Goal: Find specific page/section: Find specific page/section

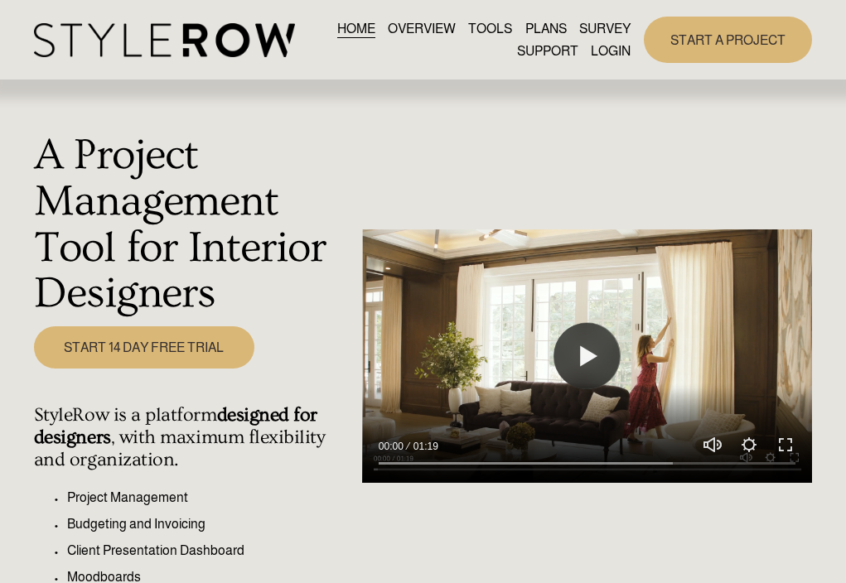
click at [608, 46] on link "LOGIN" at bounding box center [611, 51] width 40 height 22
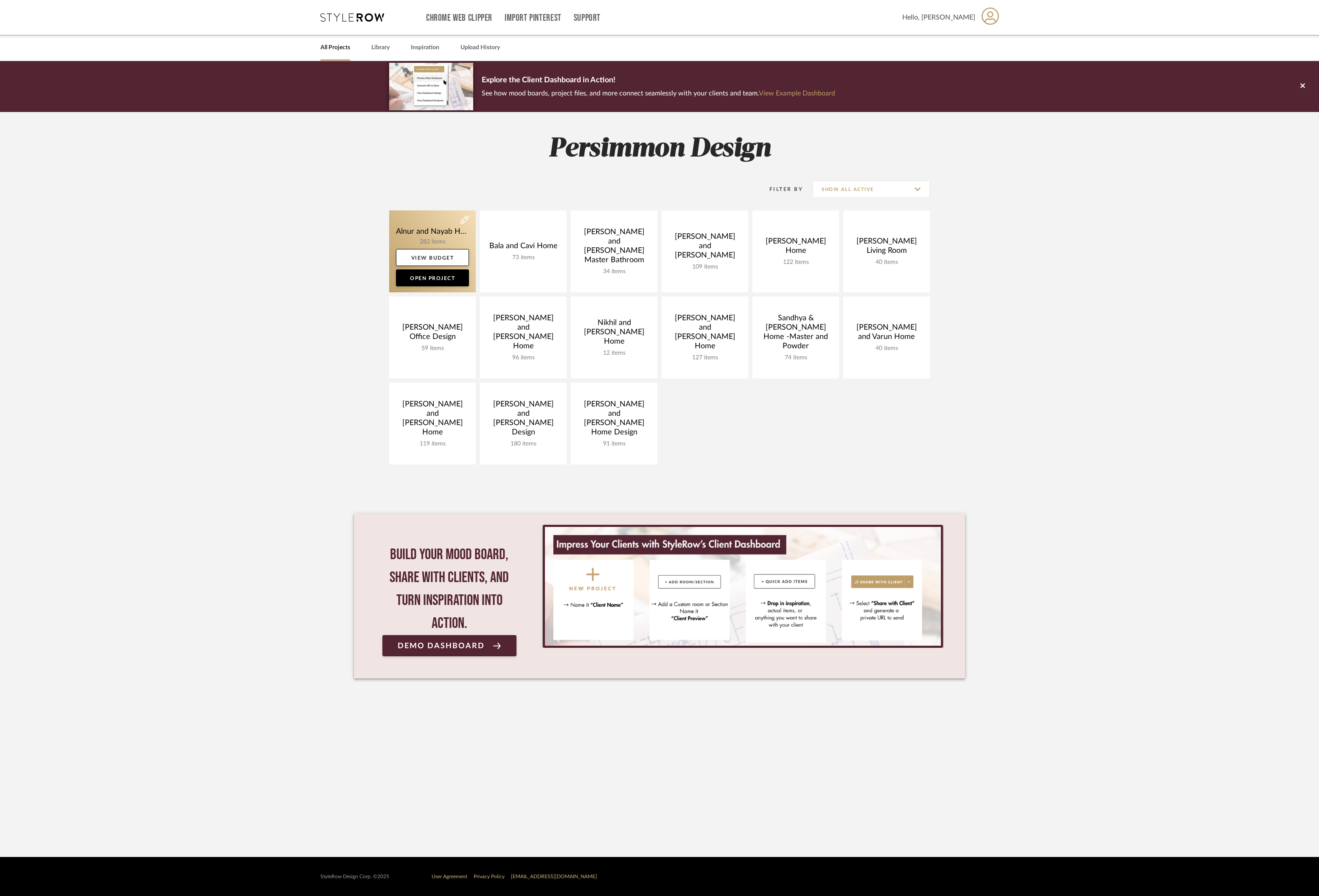
click at [420, 226] on link at bounding box center [432, 251] width 87 height 82
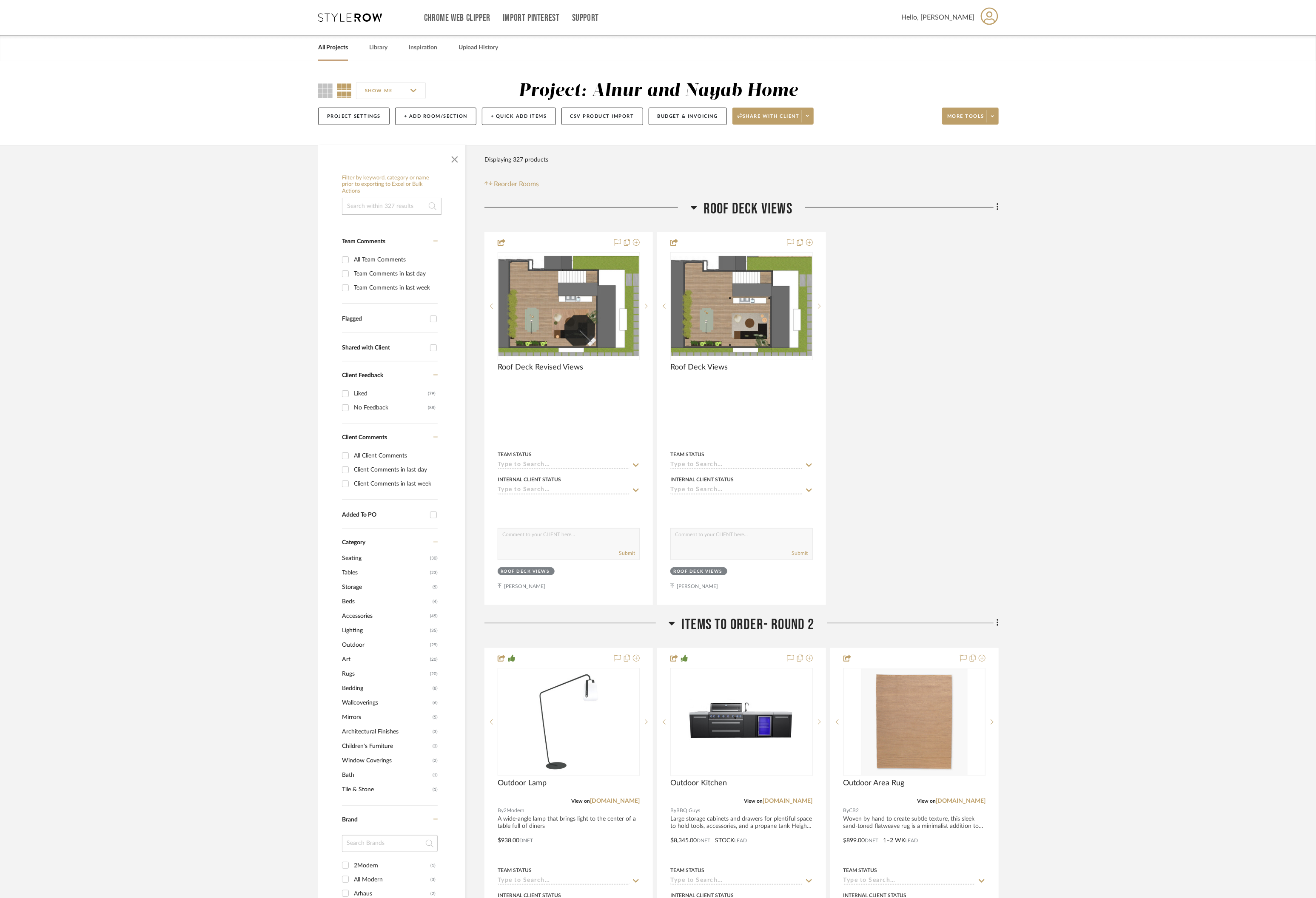
click at [697, 207] on icon at bounding box center [694, 208] width 6 height 4
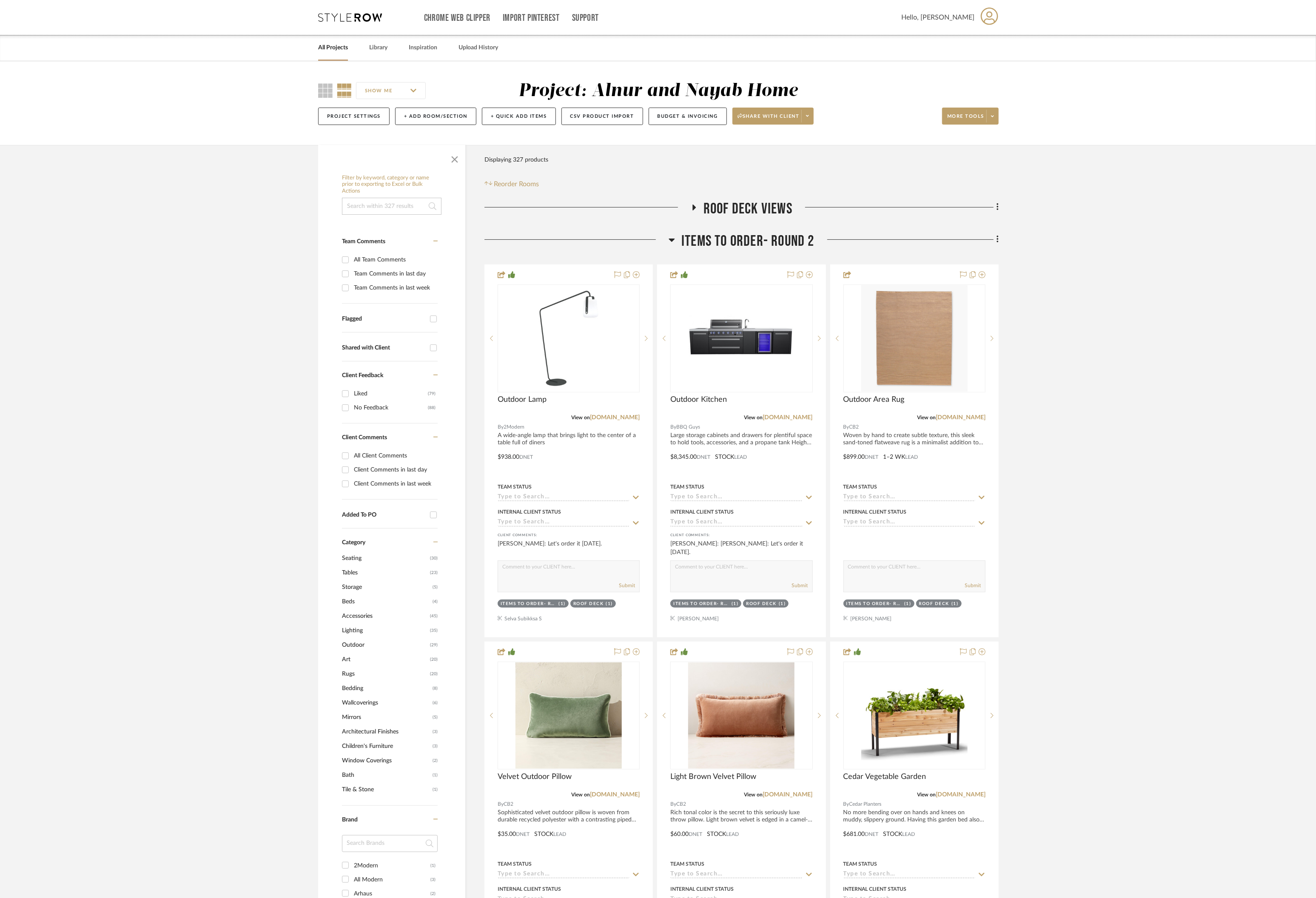
click at [672, 237] on icon at bounding box center [672, 240] width 6 height 10
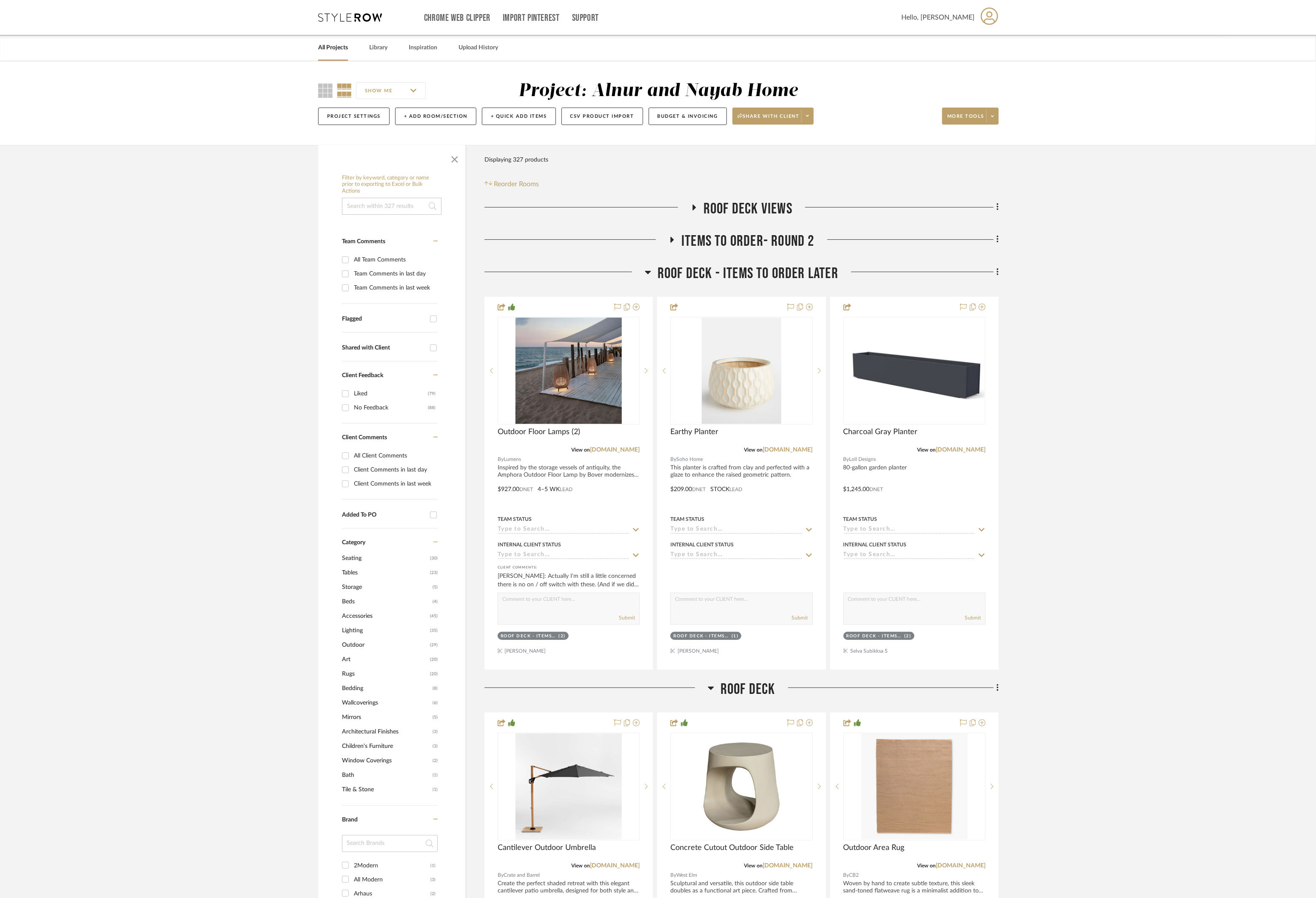
click at [648, 269] on icon at bounding box center [648, 272] width 6 height 10
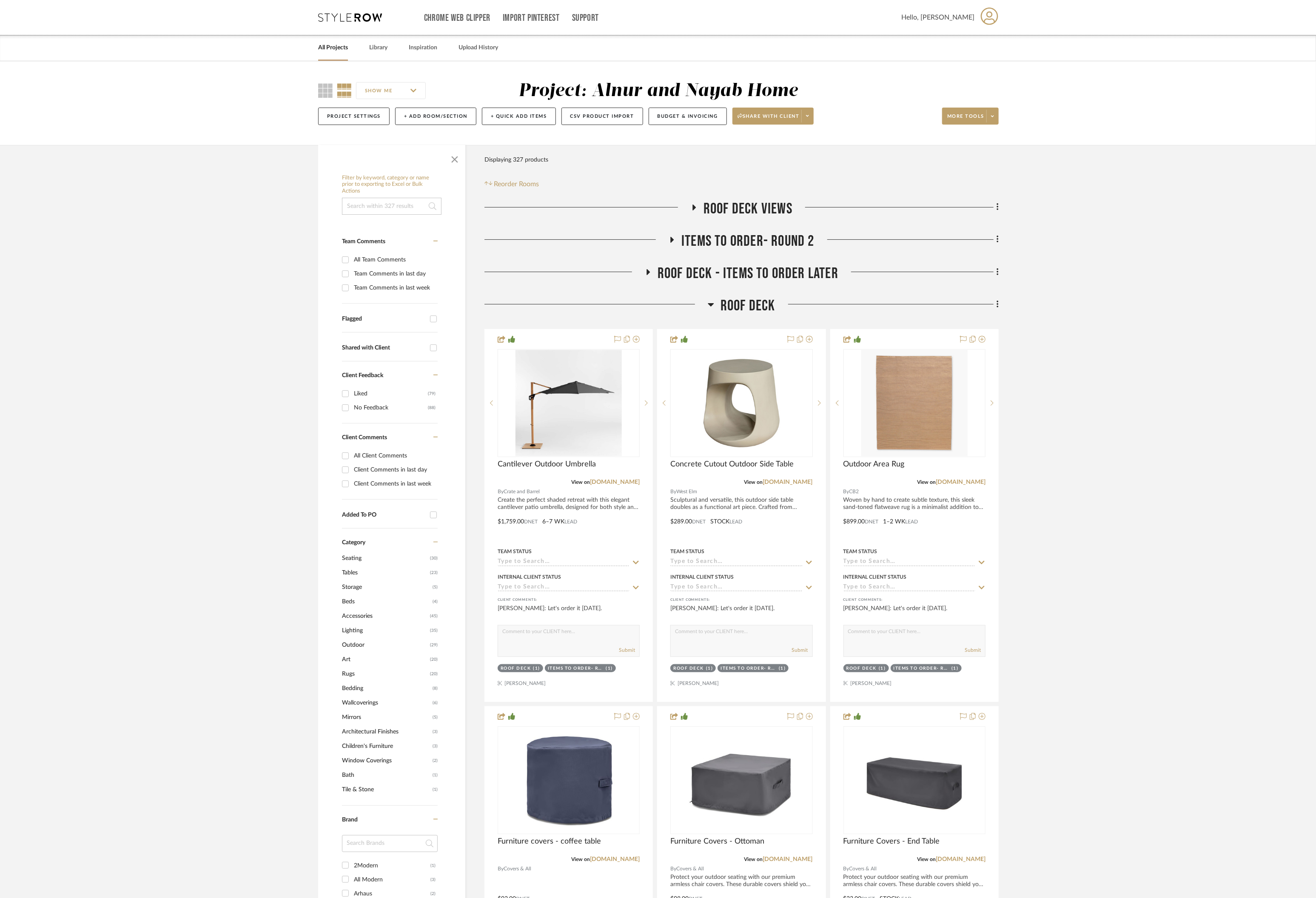
click at [716, 307] on h3 "Roof Deck" at bounding box center [742, 306] width 68 height 18
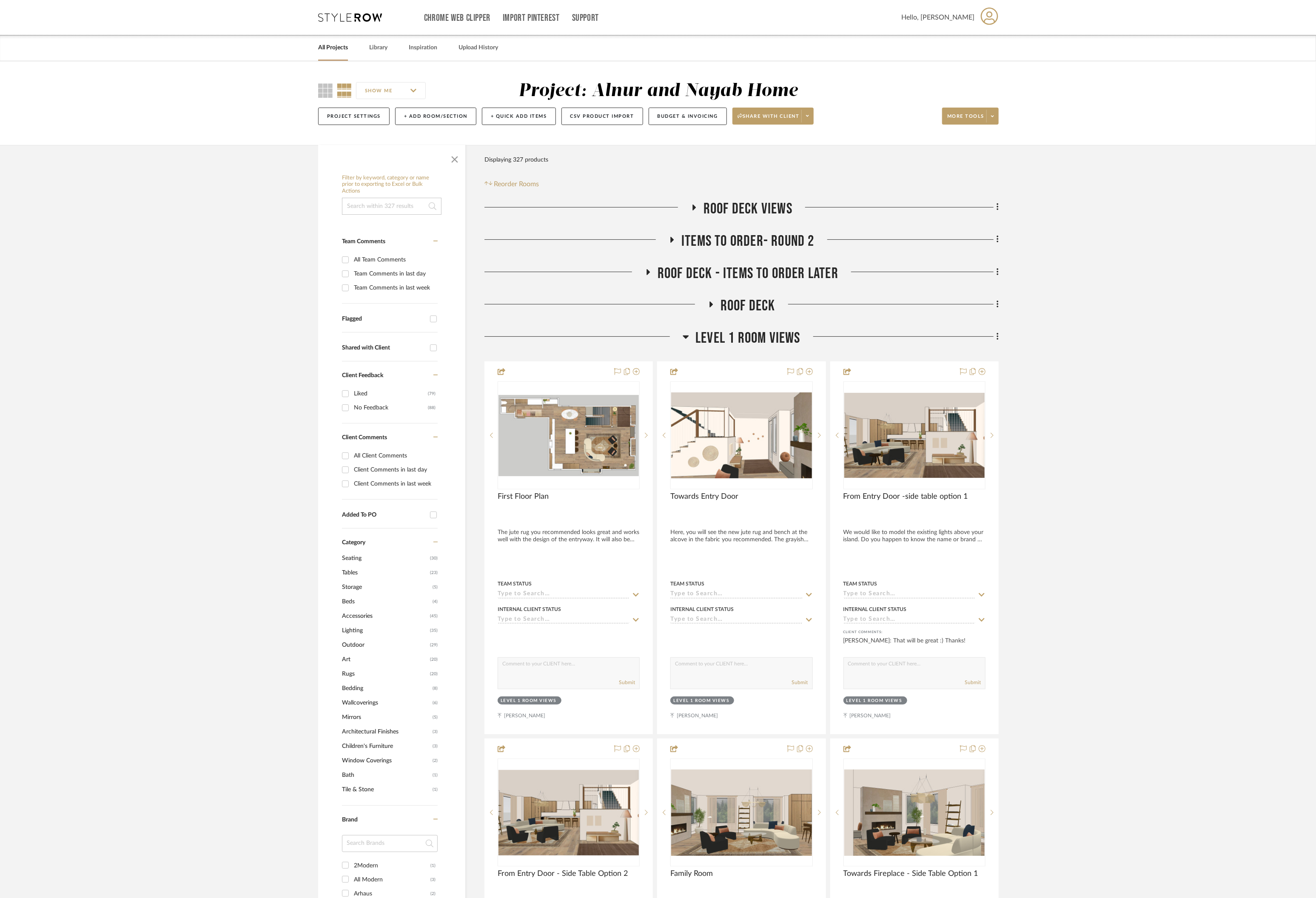
click at [685, 337] on icon at bounding box center [686, 337] width 6 height 4
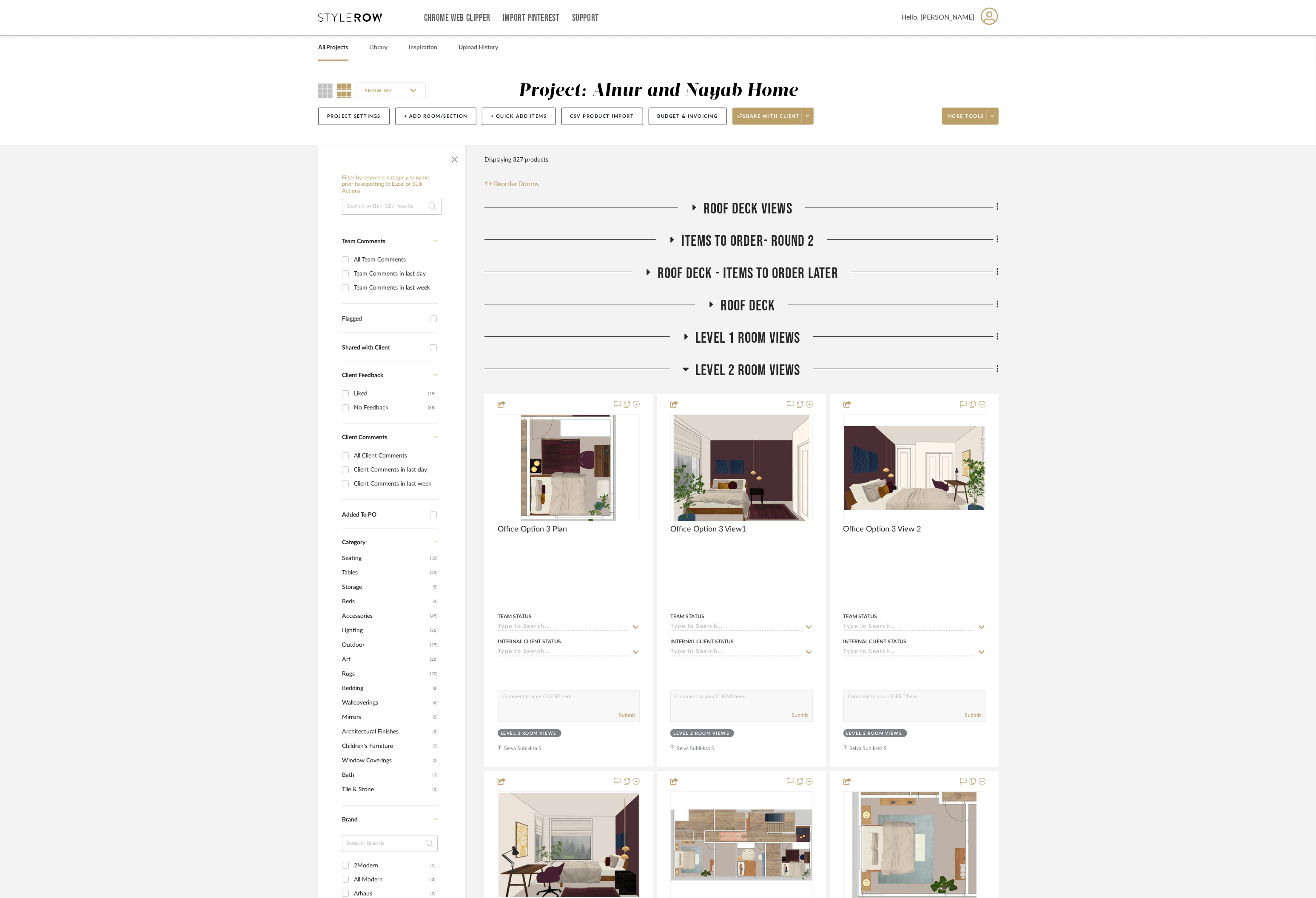
click at [688, 368] on icon at bounding box center [686, 369] width 6 height 4
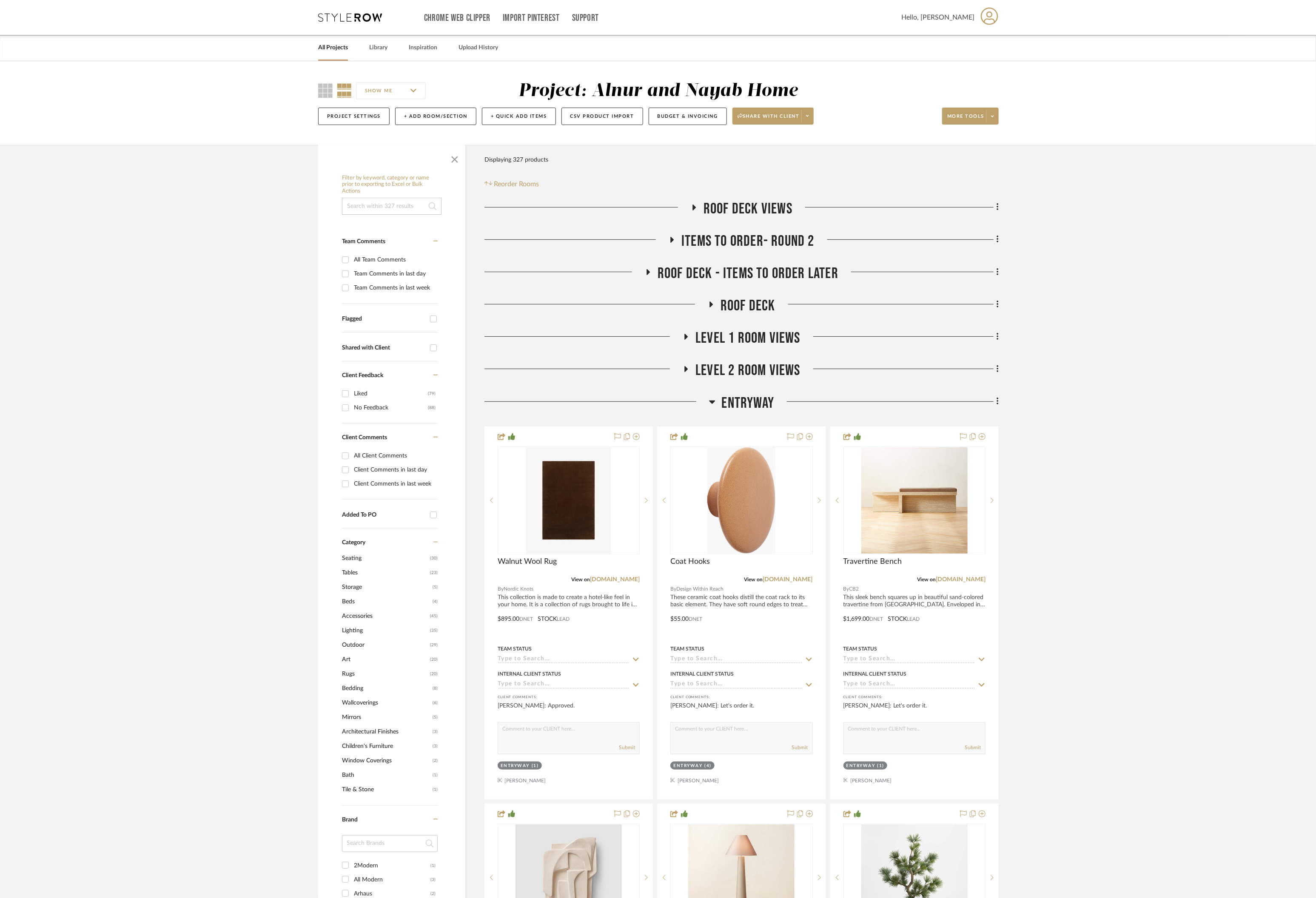
click at [710, 400] on icon at bounding box center [712, 402] width 6 height 10
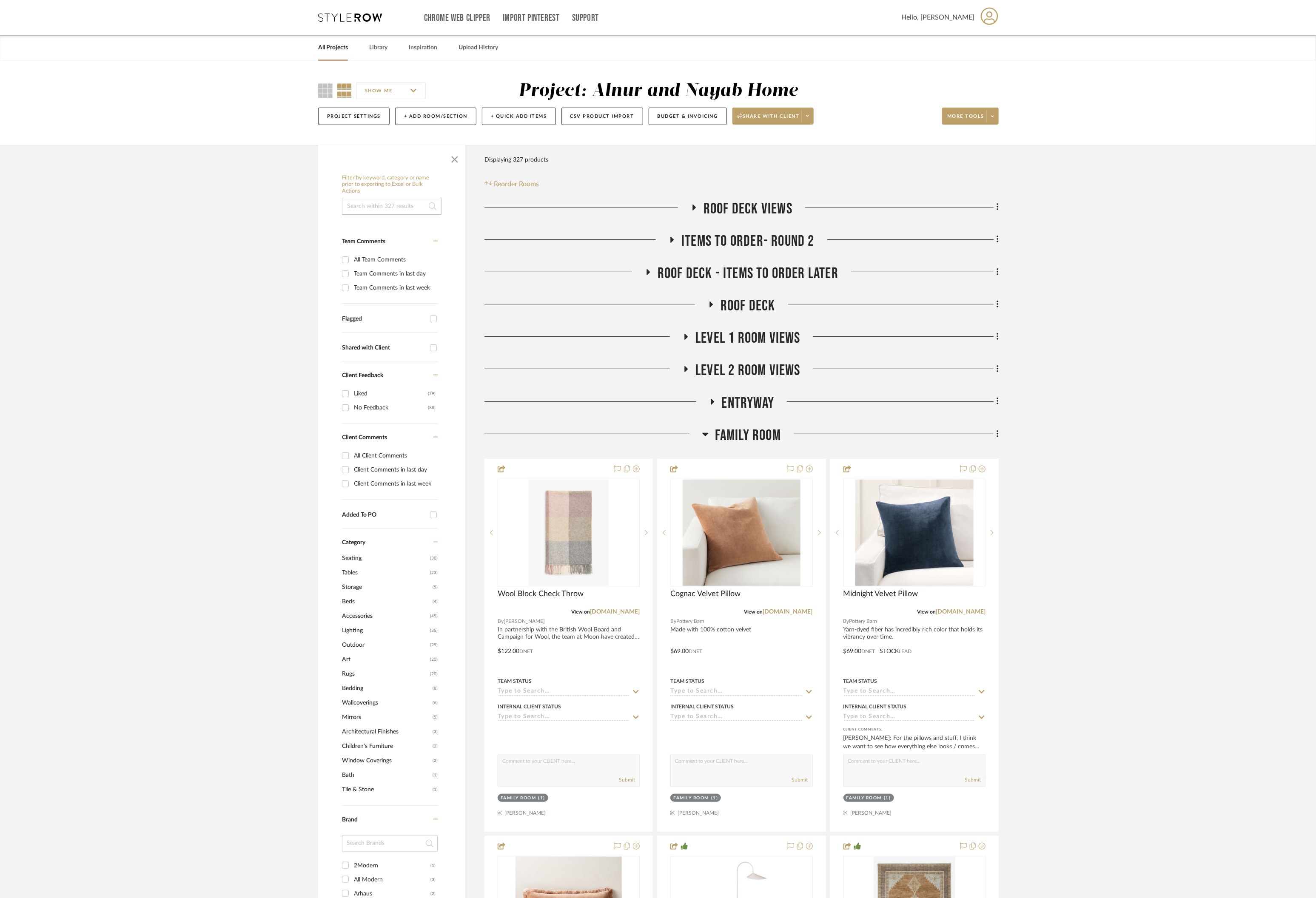
click at [705, 432] on icon at bounding box center [705, 434] width 6 height 10
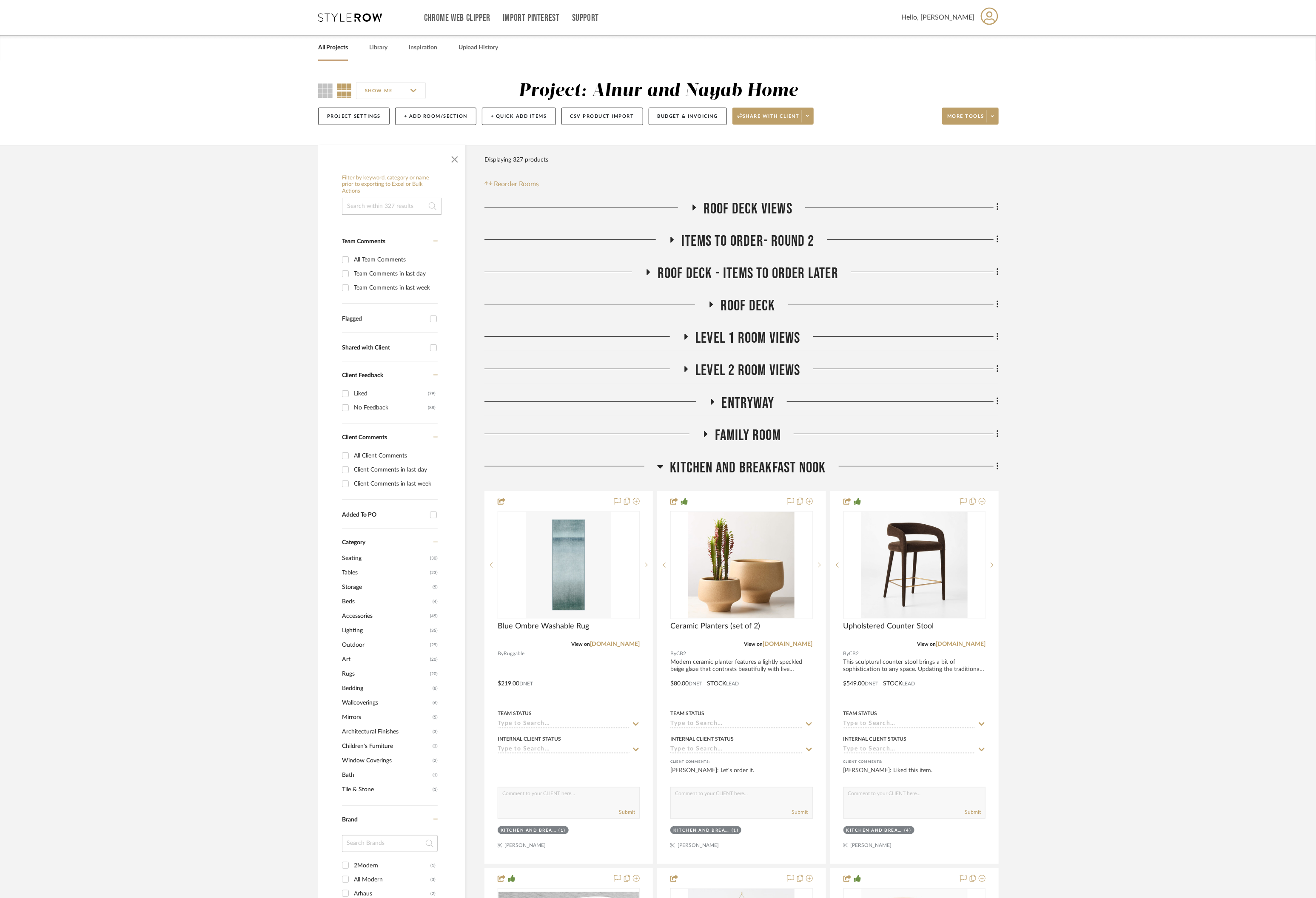
click at [659, 468] on icon at bounding box center [661, 466] width 6 height 10
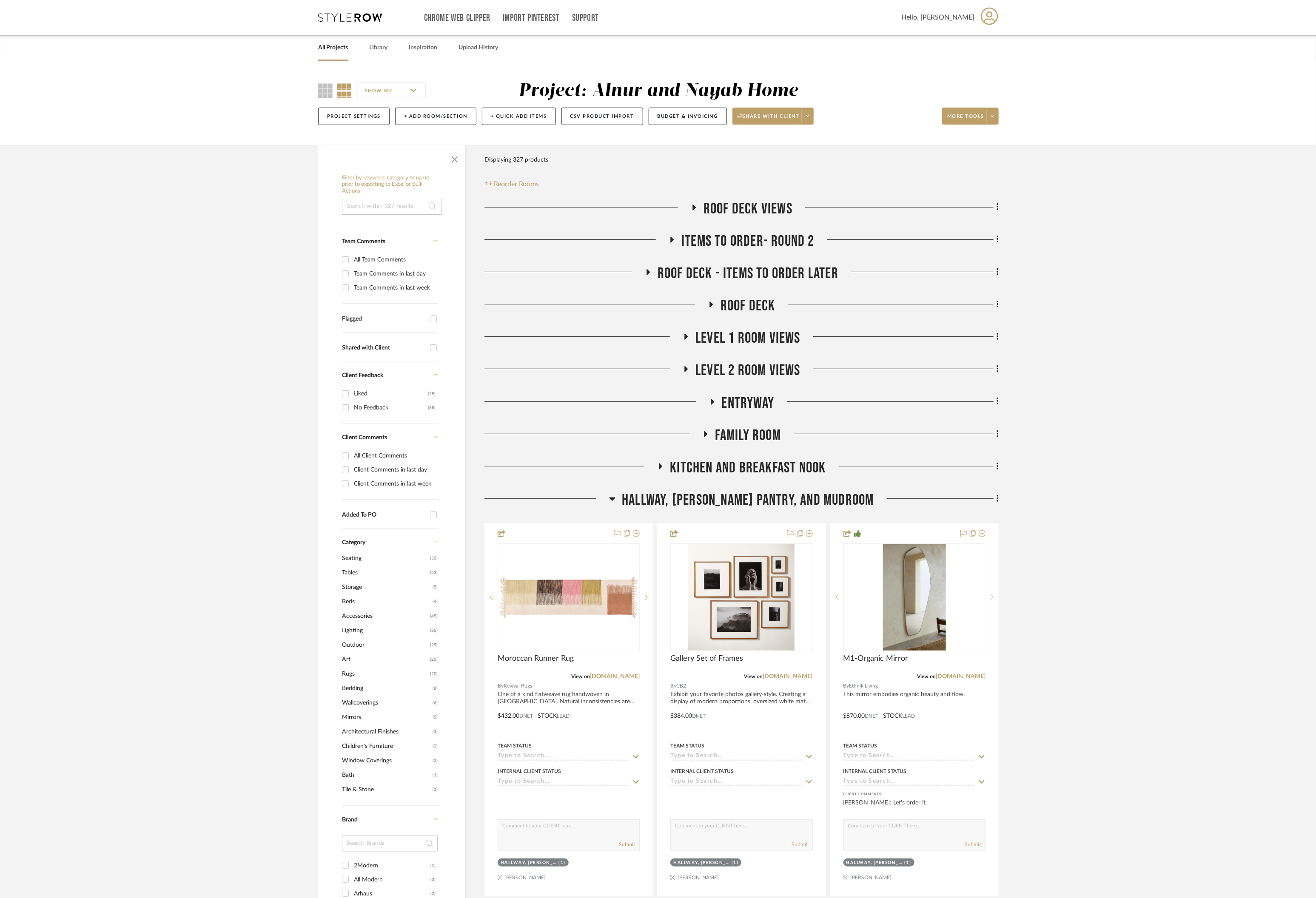
click at [615, 500] on icon at bounding box center [612, 499] width 6 height 10
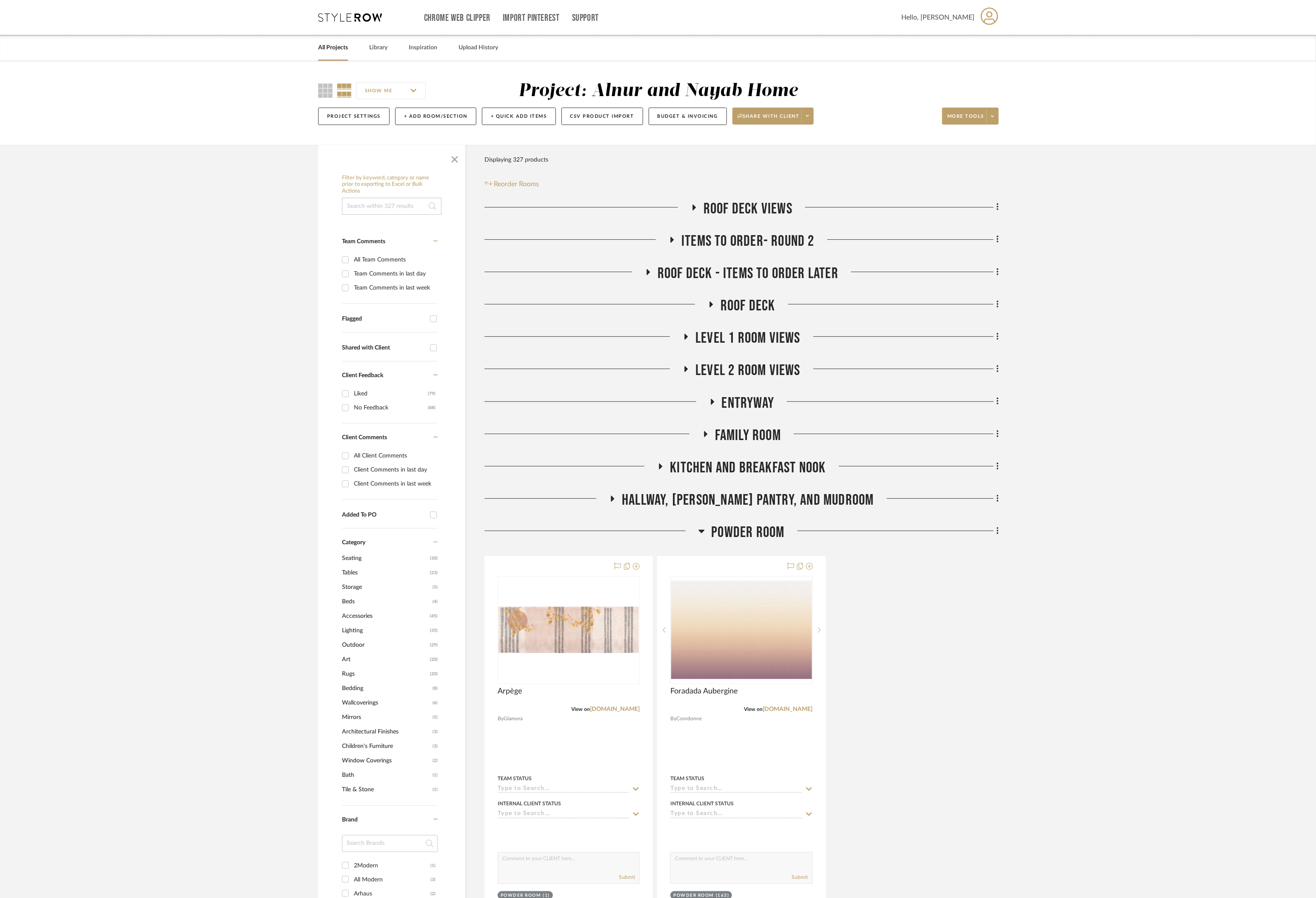
click at [702, 532] on icon at bounding box center [702, 532] width 6 height 4
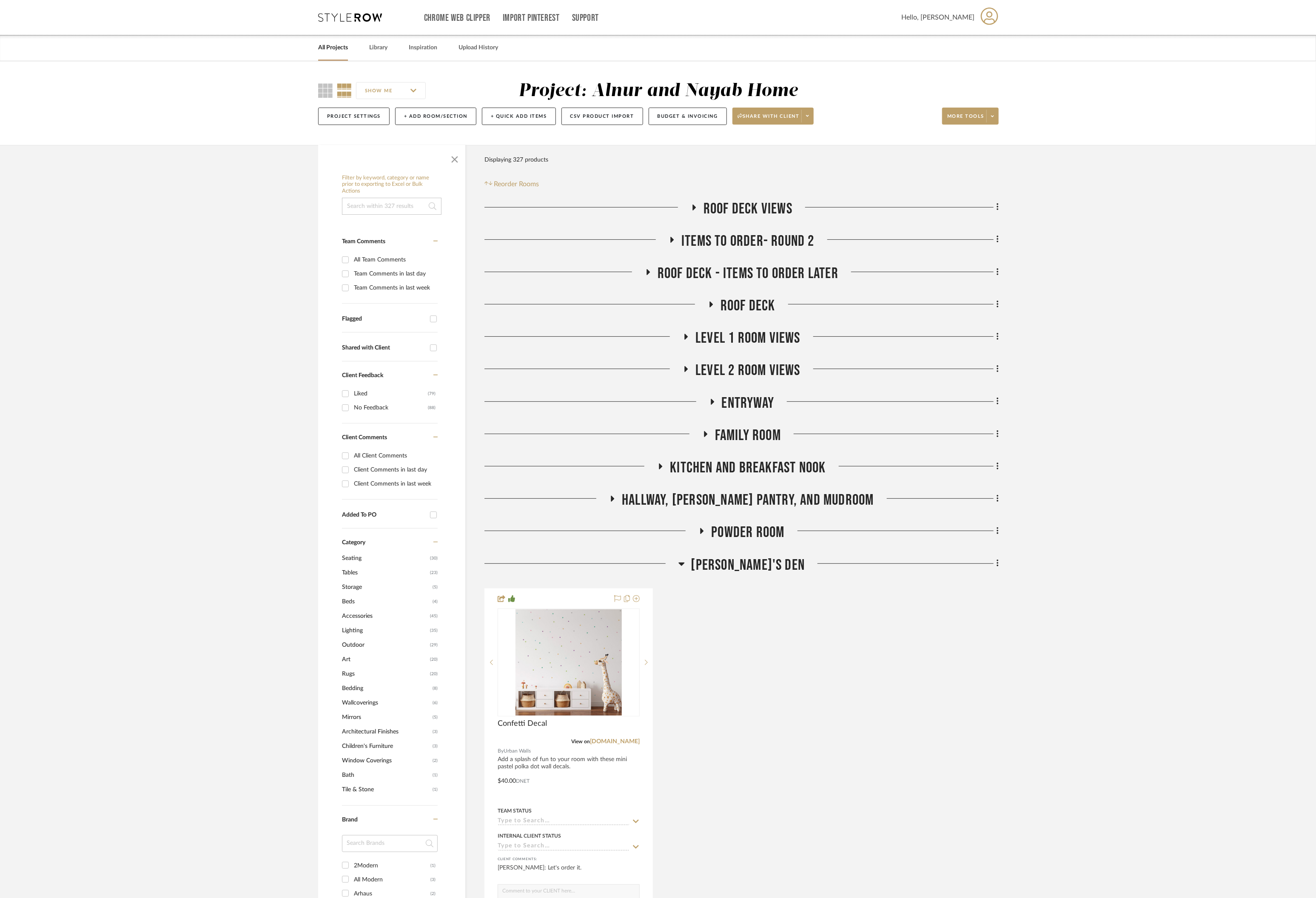
click at [685, 567] on icon at bounding box center [682, 564] width 6 height 10
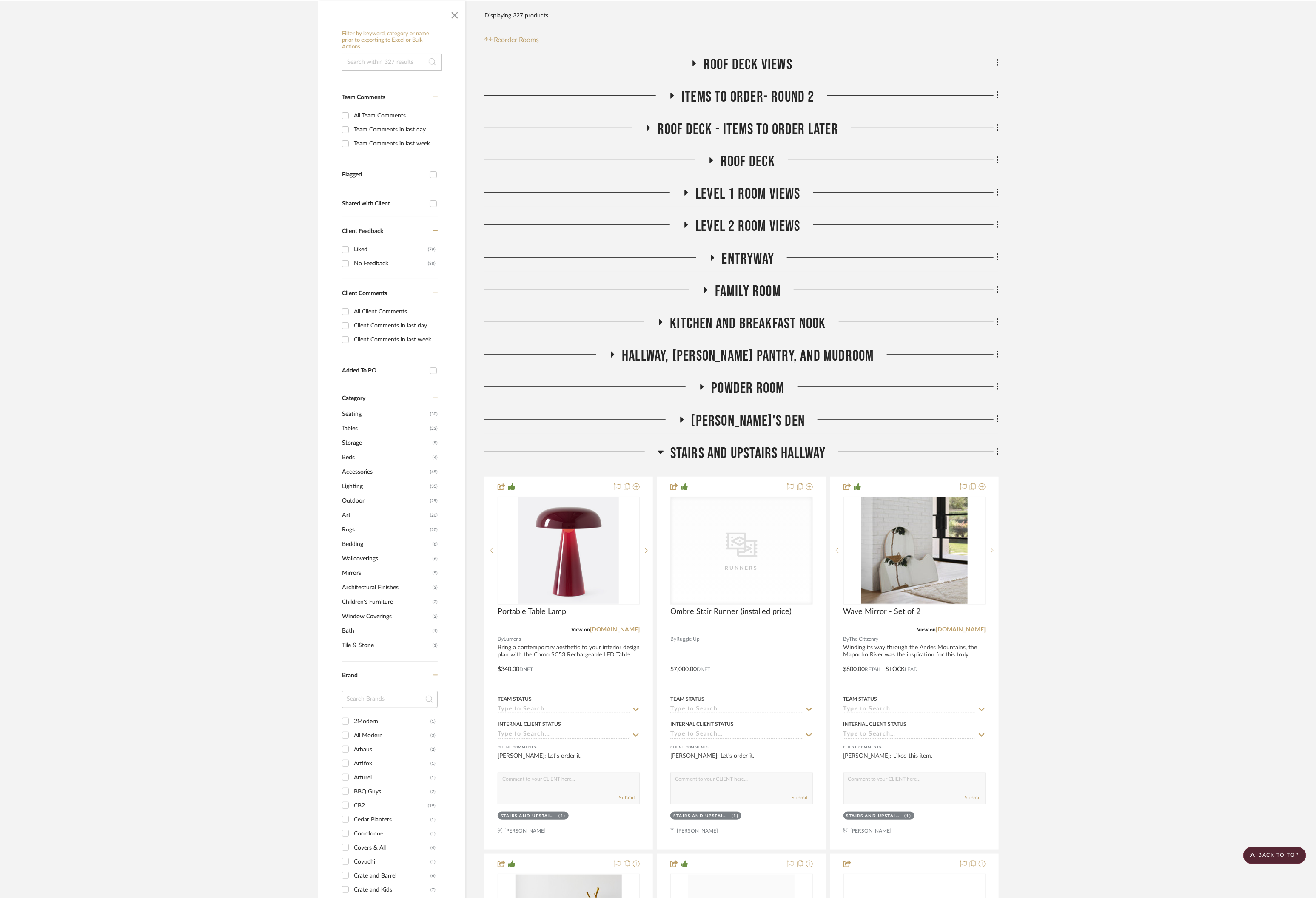
scroll to position [213, 0]
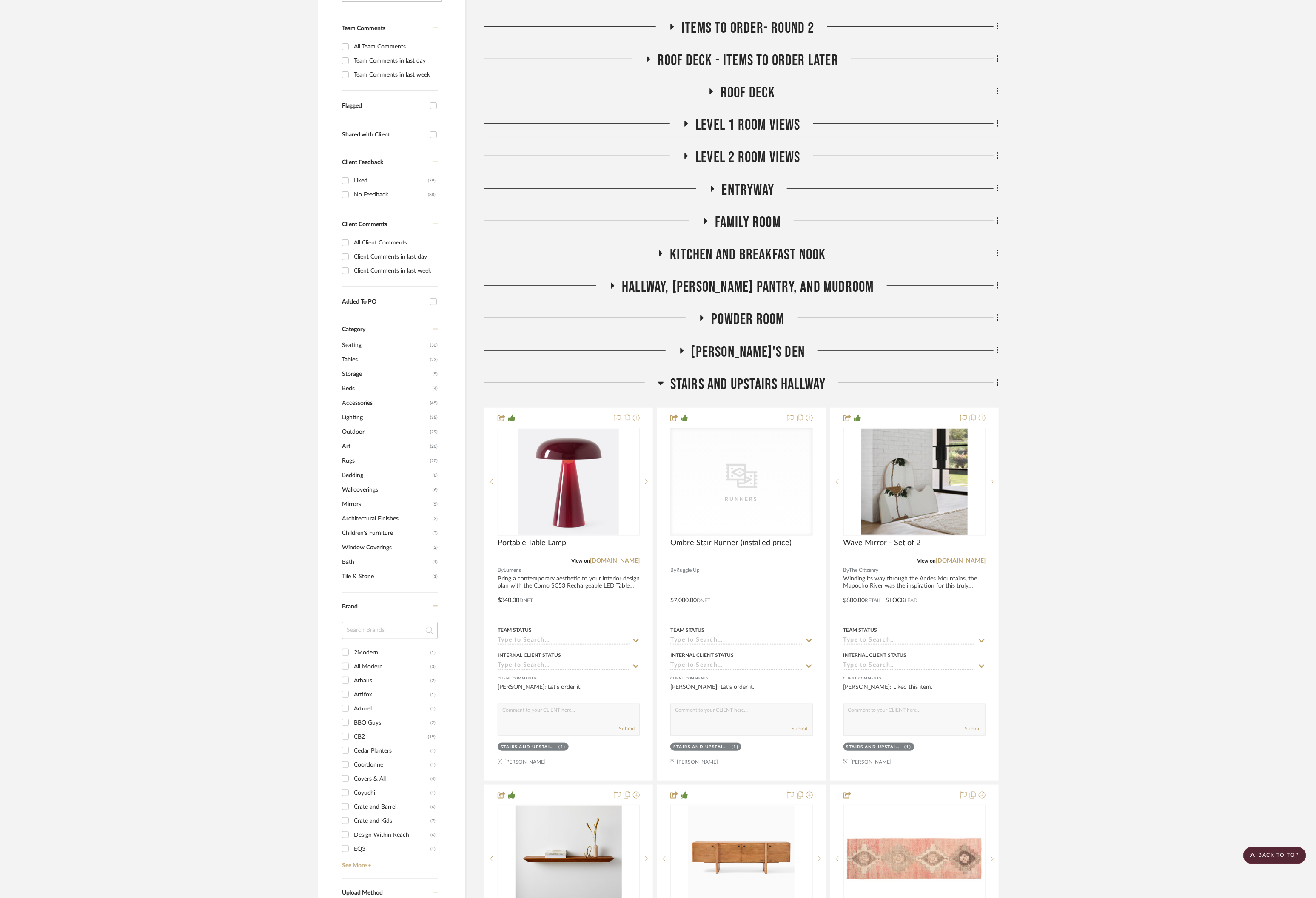
click at [651, 385] on div at bounding box center [571, 386] width 173 height 22
click at [661, 384] on icon at bounding box center [661, 383] width 6 height 10
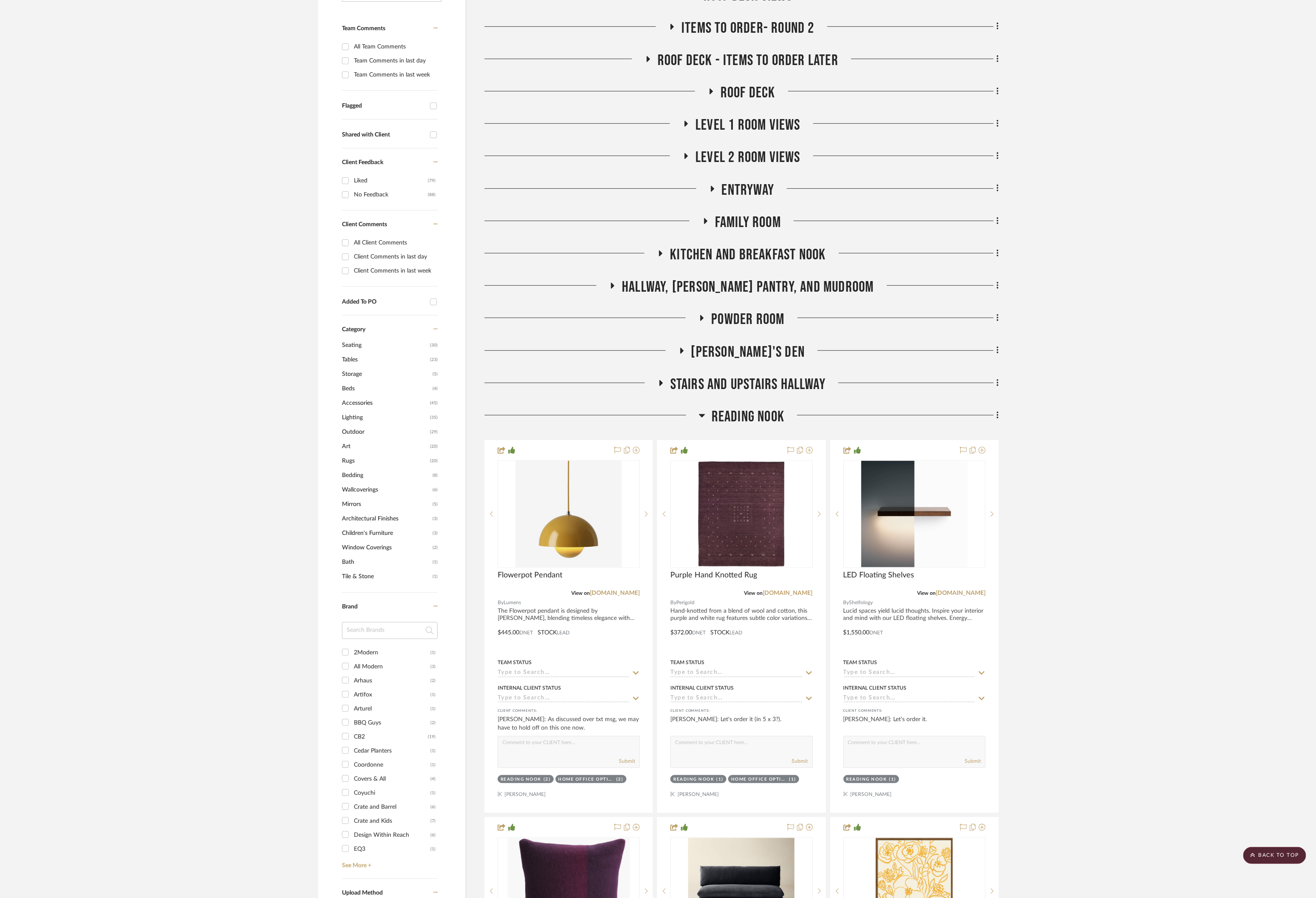
click at [704, 416] on icon at bounding box center [702, 416] width 6 height 10
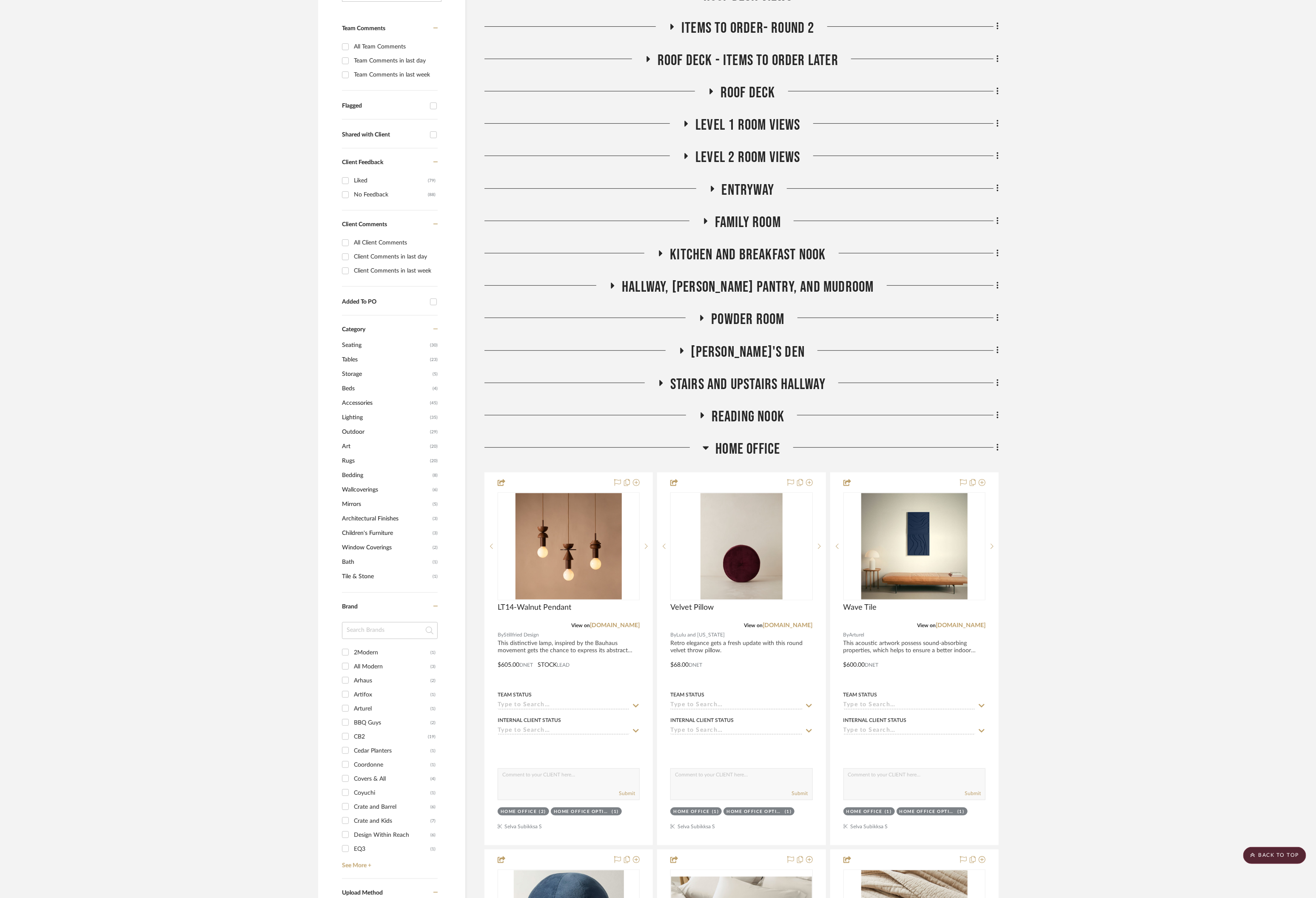
click at [706, 448] on icon at bounding box center [706, 448] width 6 height 4
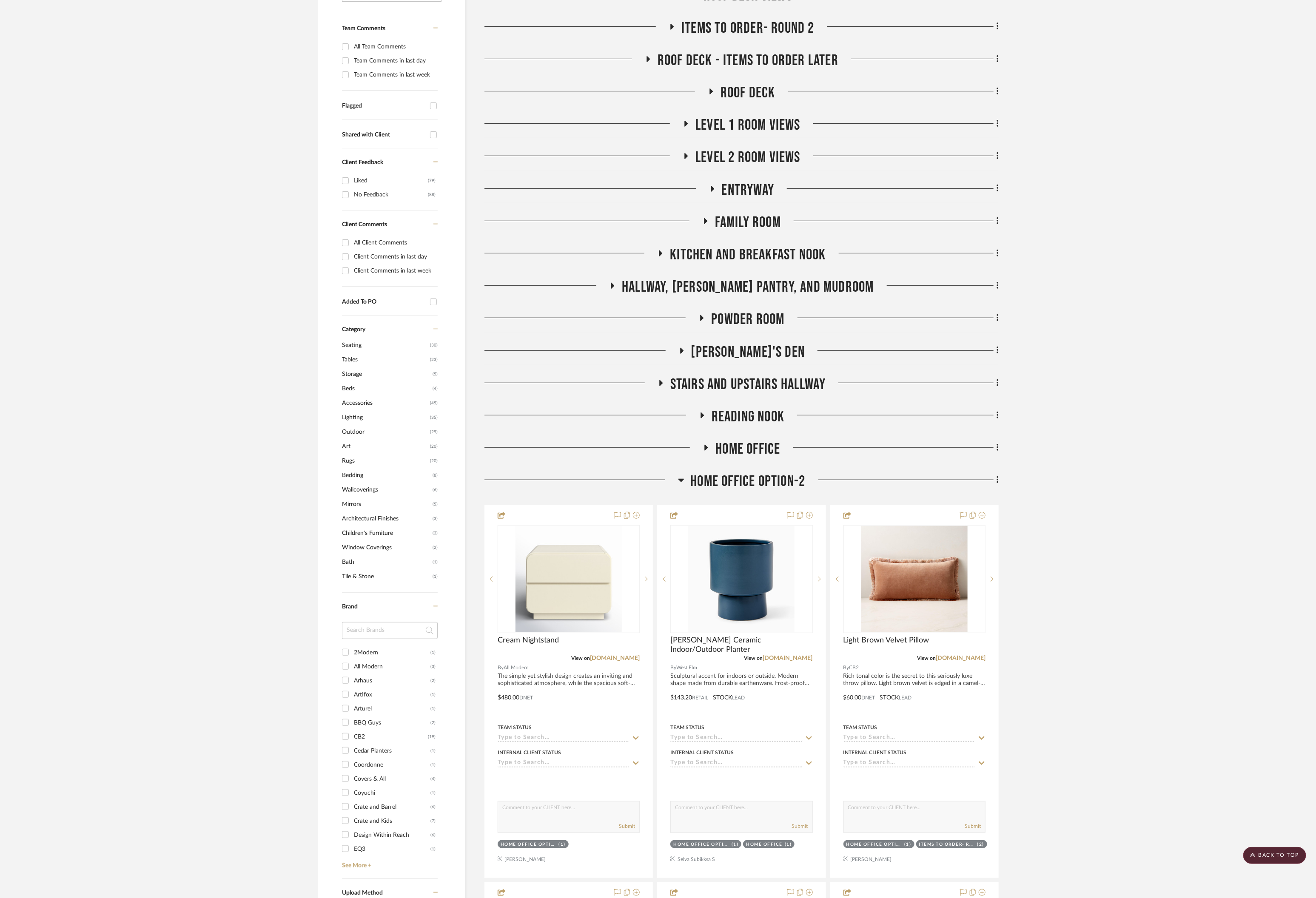
click at [673, 479] on div at bounding box center [581, 483] width 193 height 22
drag, startPoint x: 681, startPoint y: 480, endPoint x: 684, endPoint y: 490, distance: 10.4
click at [682, 480] on icon at bounding box center [681, 480] width 6 height 4
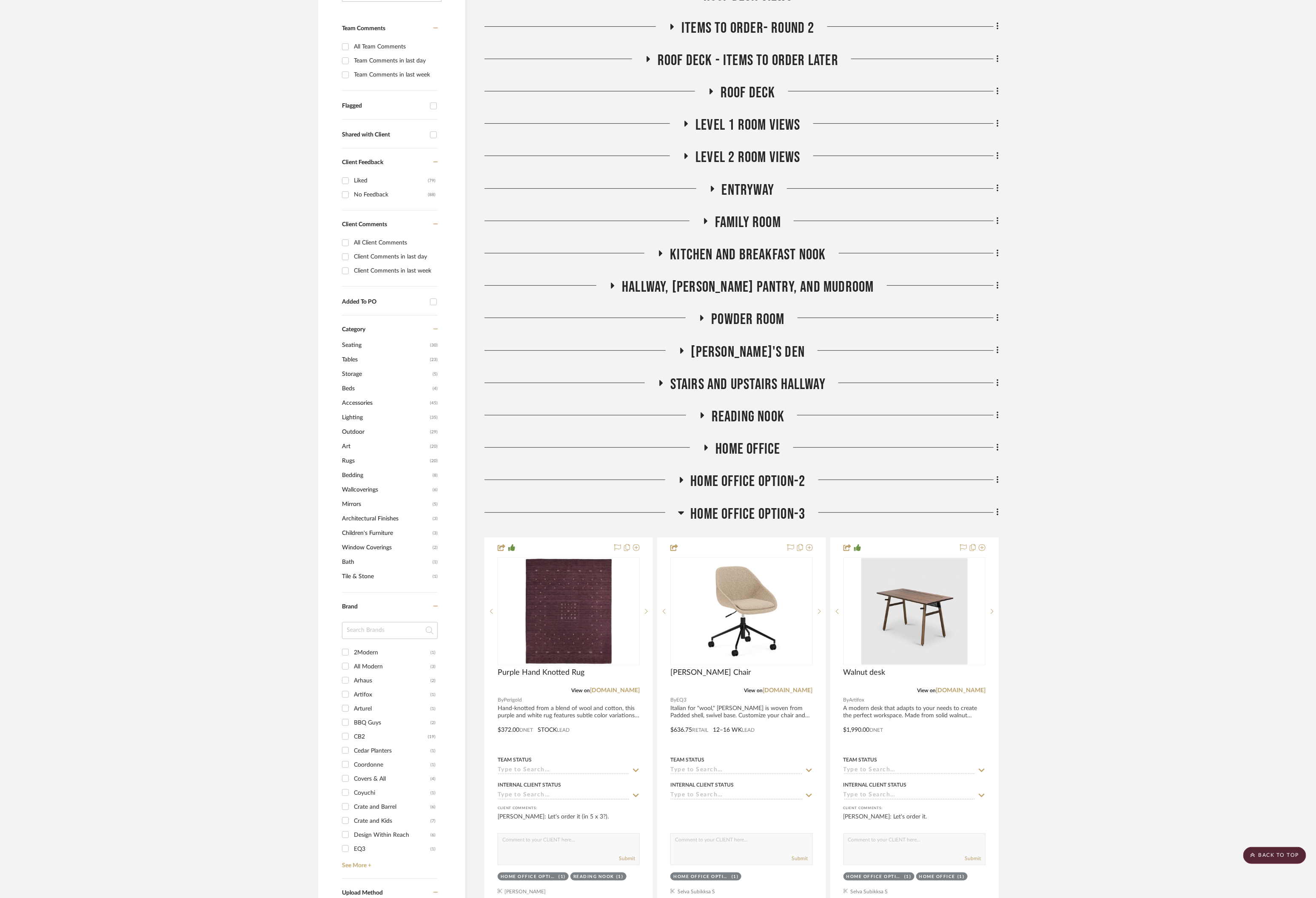
click at [682, 511] on icon at bounding box center [681, 513] width 6 height 10
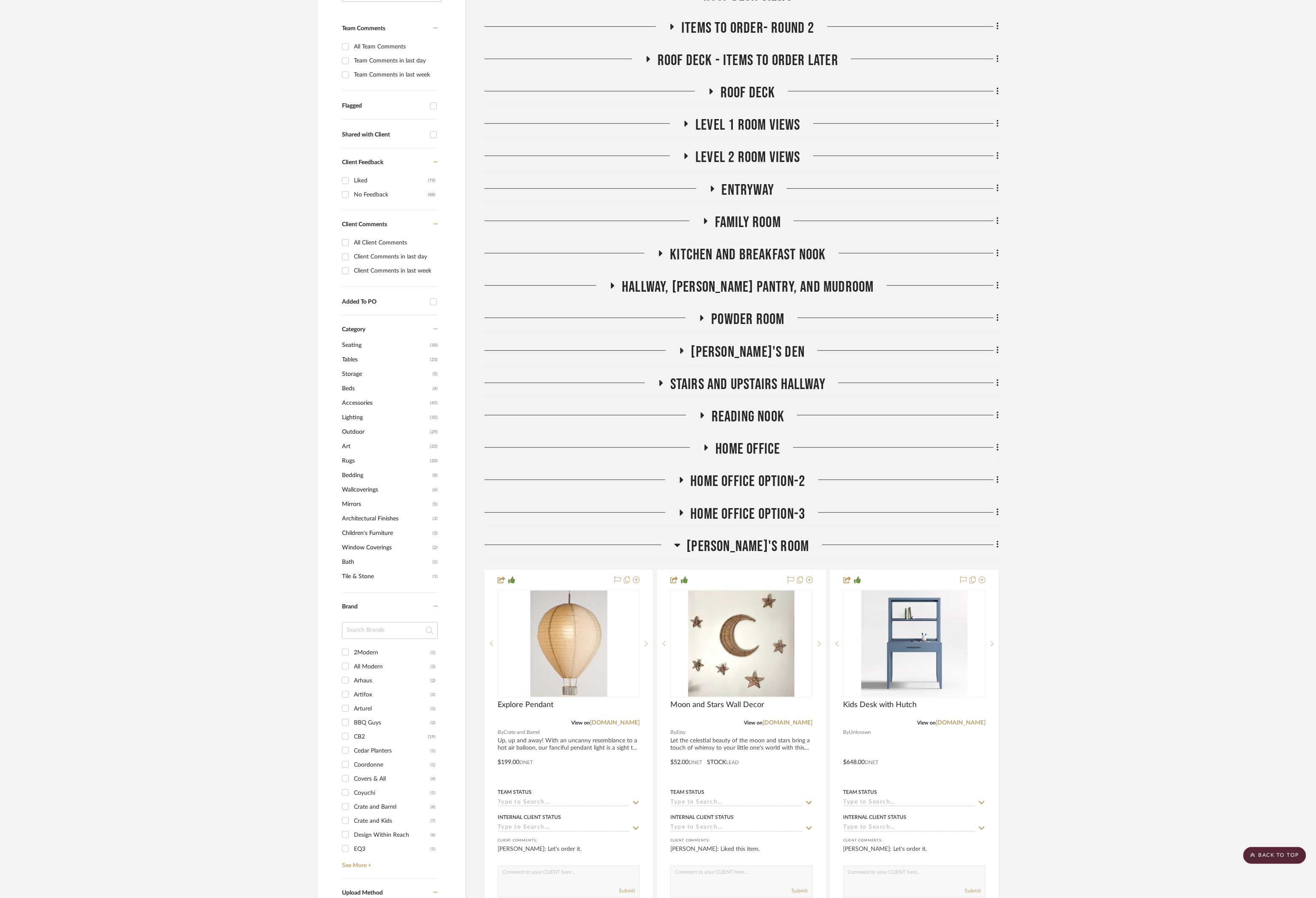
click at [680, 544] on icon at bounding box center [678, 545] width 6 height 4
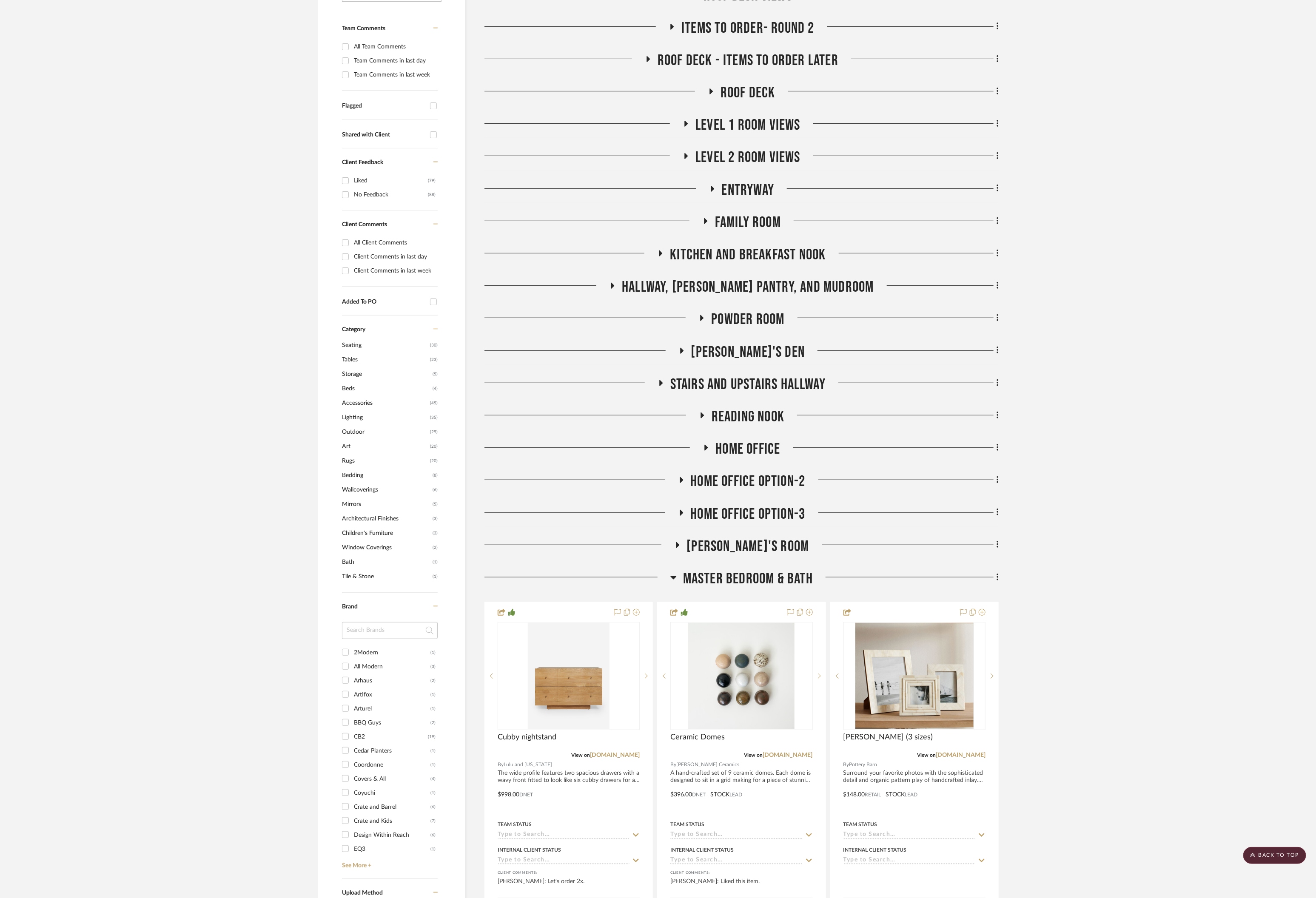
click at [671, 578] on icon at bounding box center [673, 578] width 6 height 10
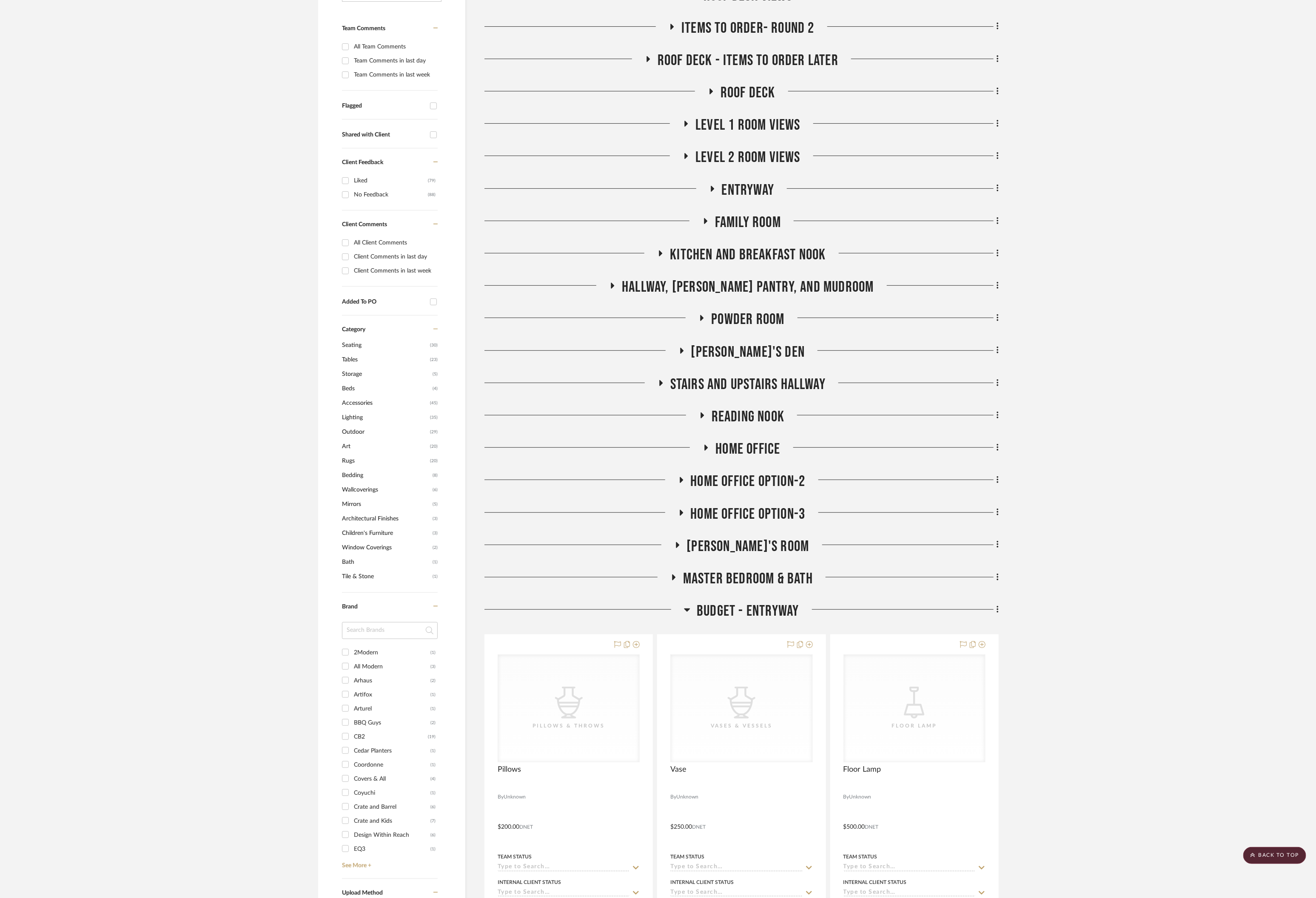
click at [686, 609] on icon at bounding box center [688, 610] width 6 height 4
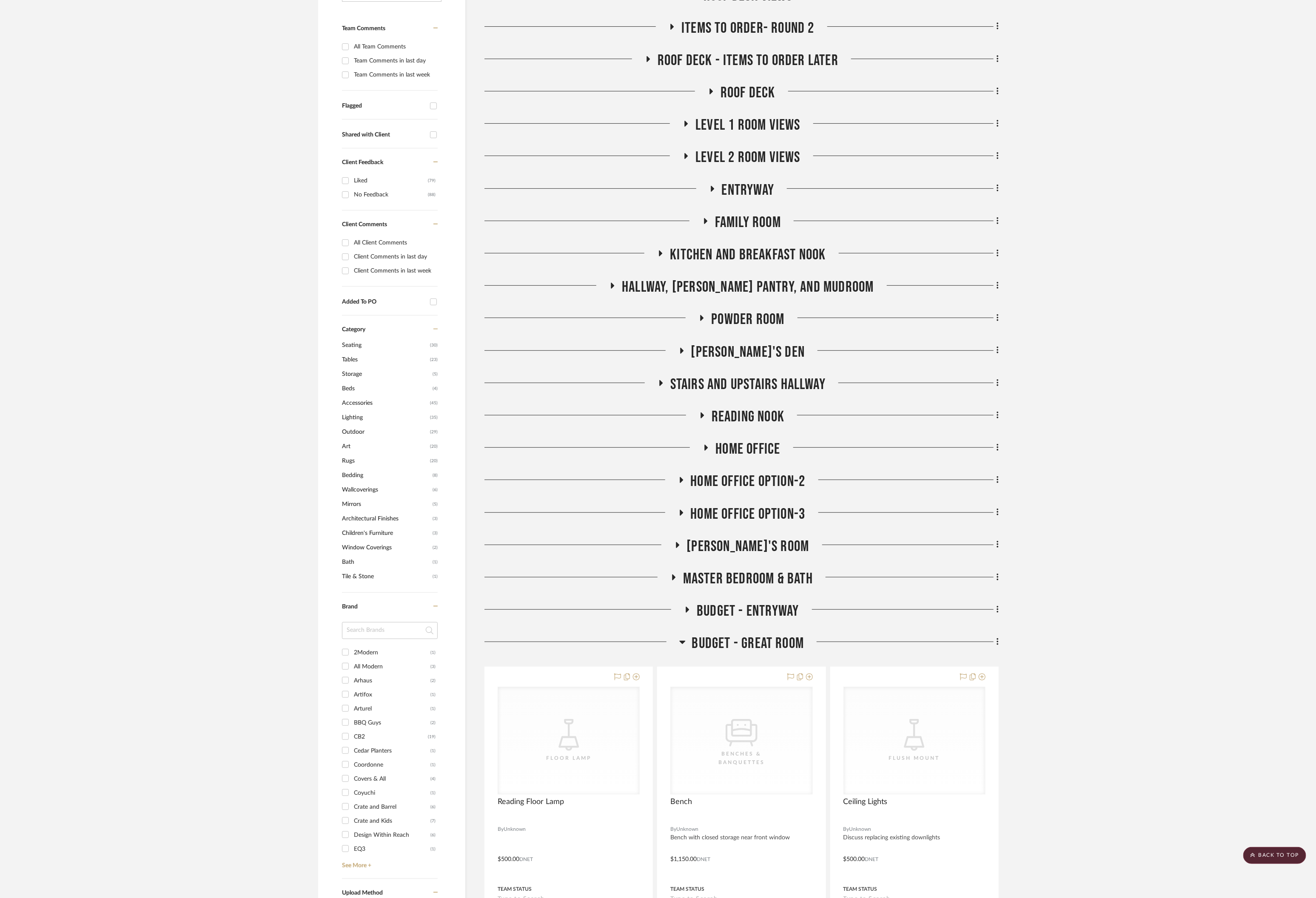
drag, startPoint x: 682, startPoint y: 643, endPoint x: 691, endPoint y: 655, distance: 15.0
click at [682, 643] on icon at bounding box center [683, 642] width 6 height 4
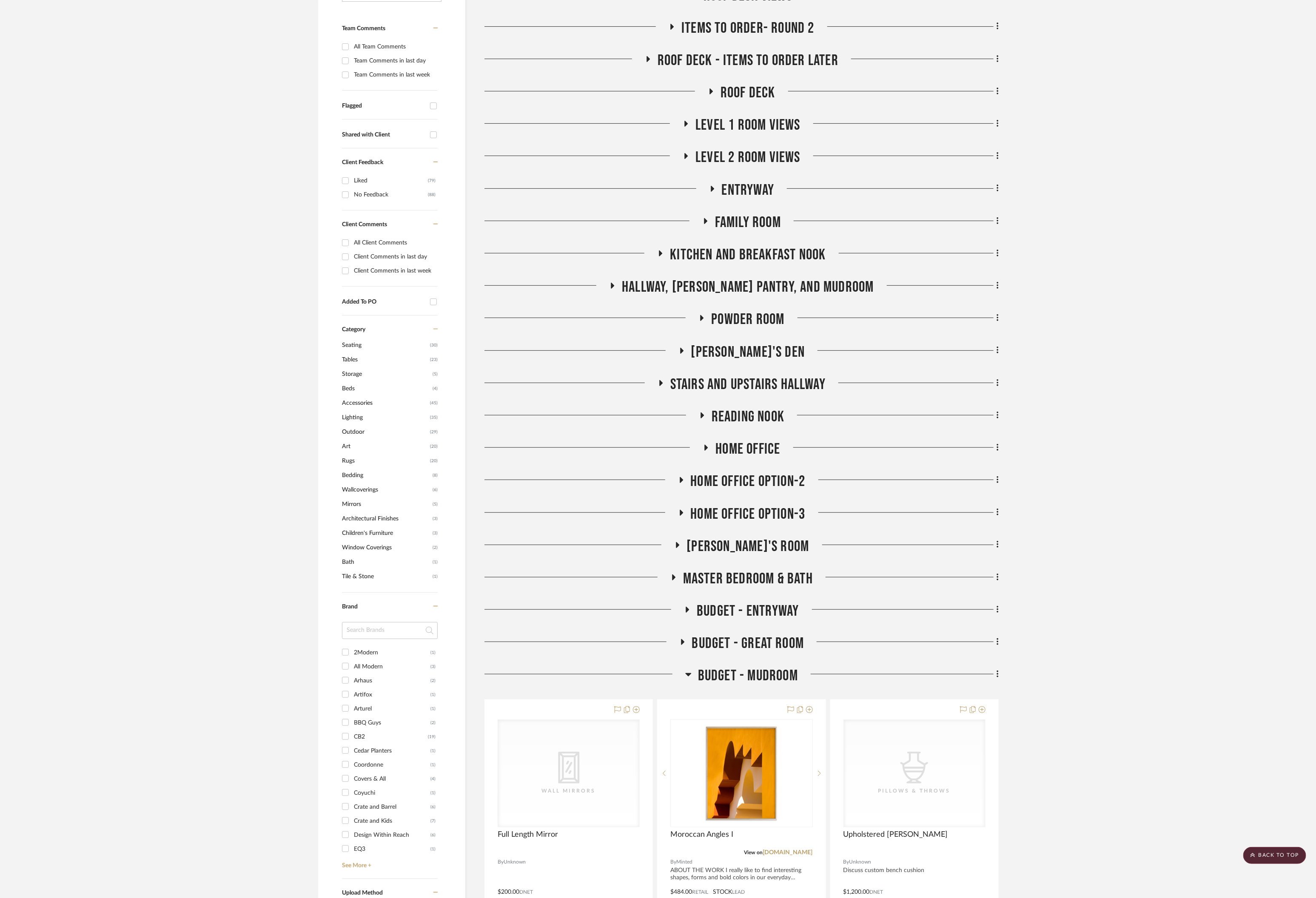
click at [690, 675] on icon at bounding box center [688, 675] width 6 height 4
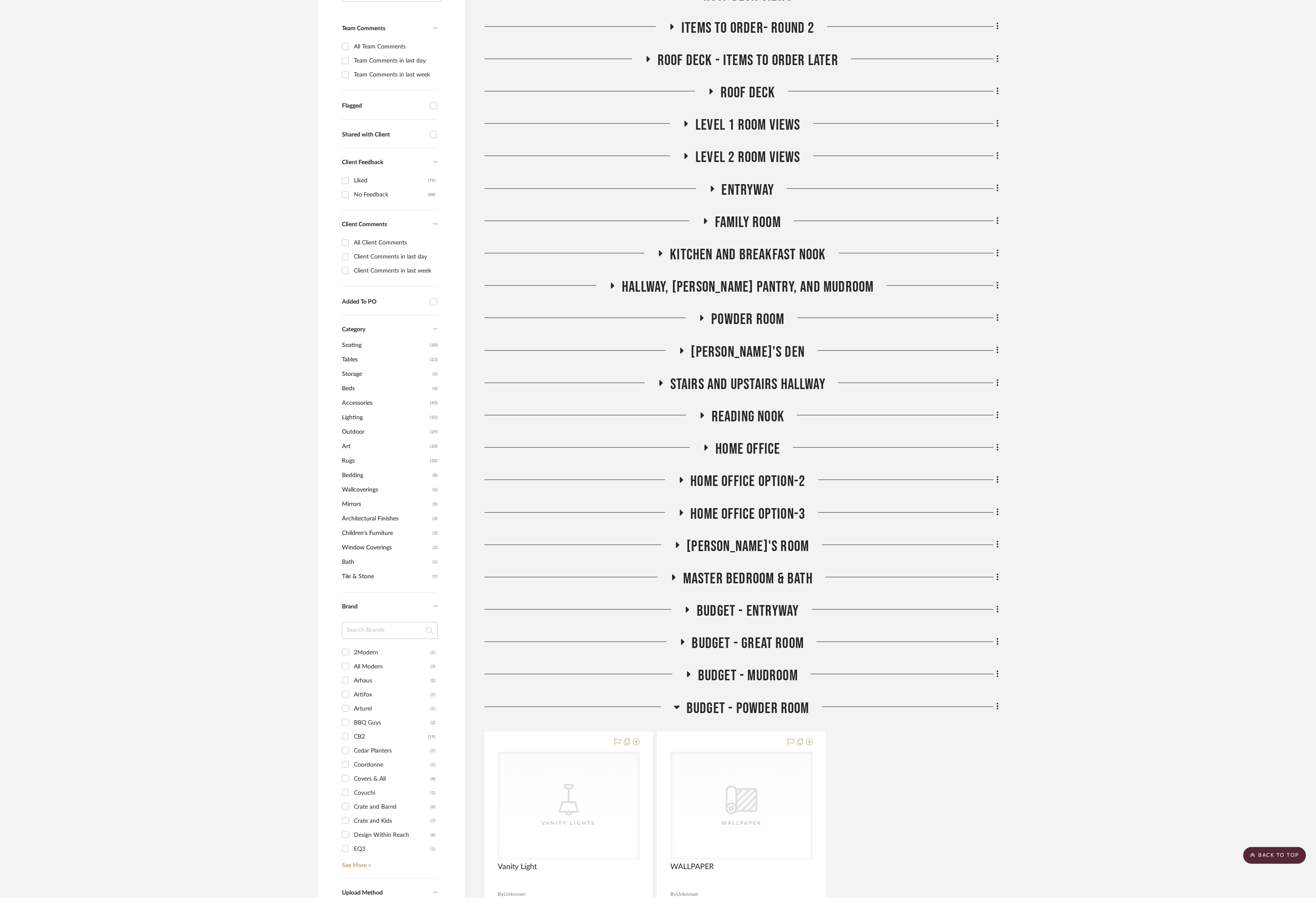
click at [674, 709] on icon at bounding box center [677, 707] width 6 height 10
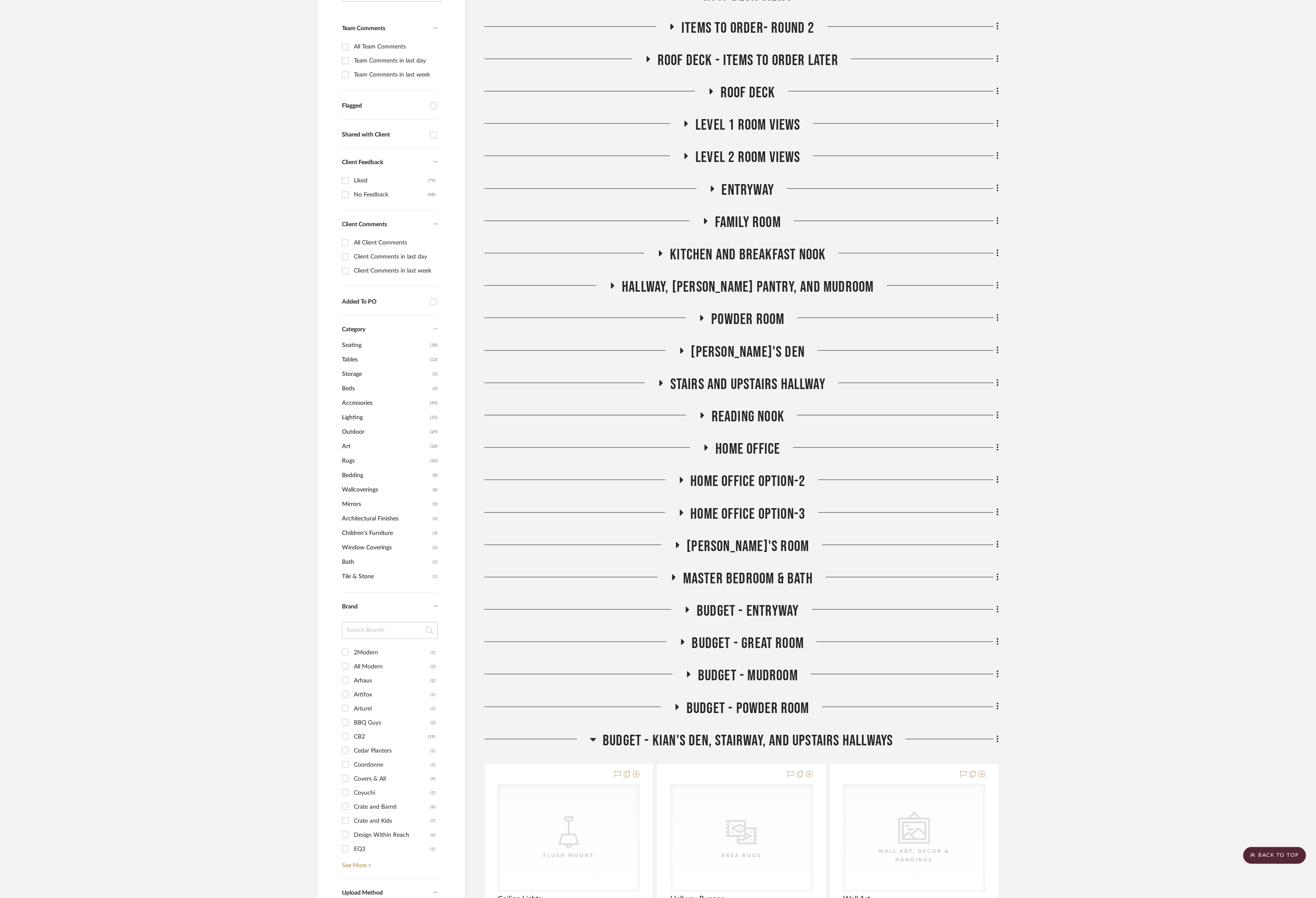
click at [594, 741] on icon at bounding box center [593, 739] width 6 height 10
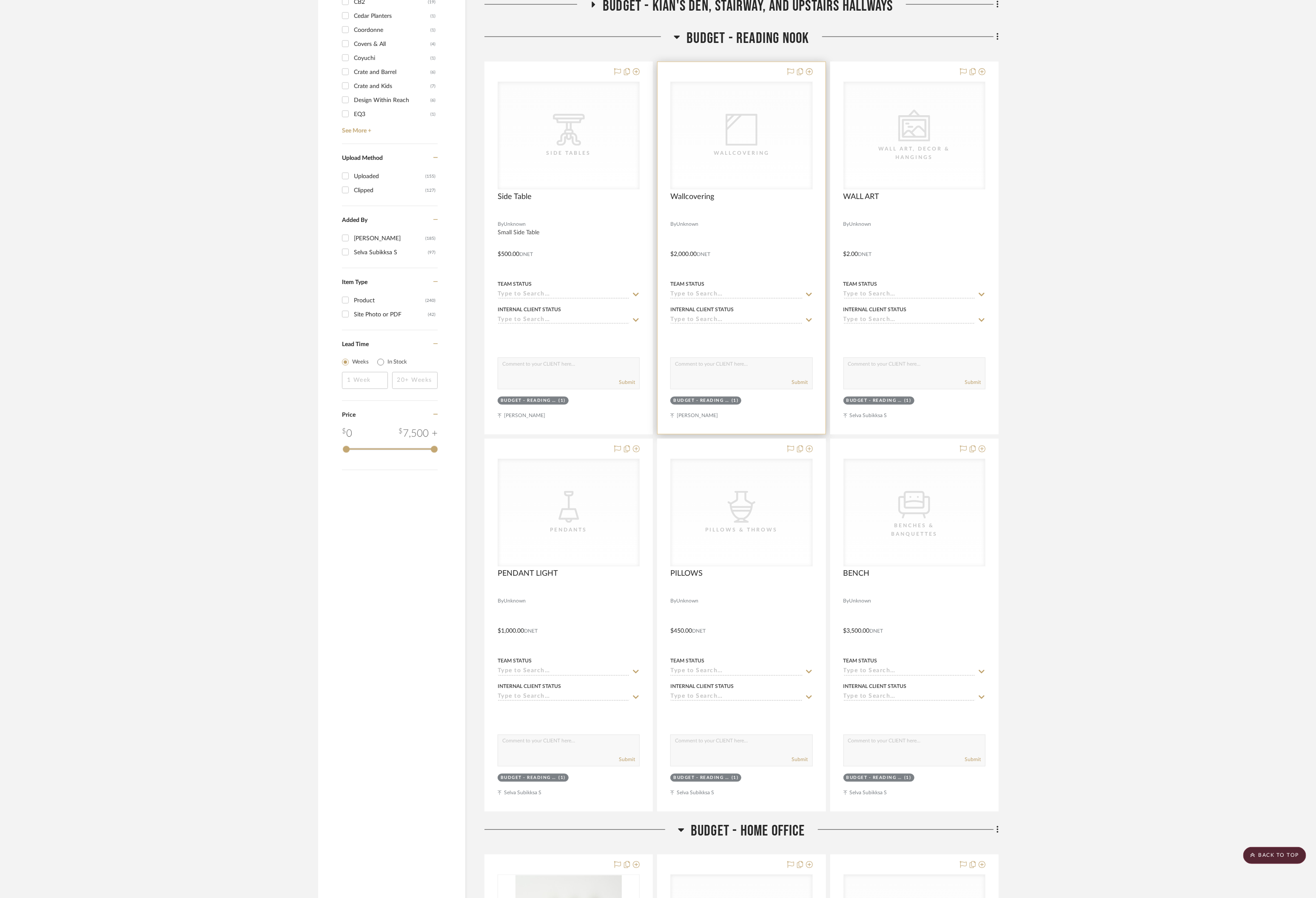
scroll to position [943, 0]
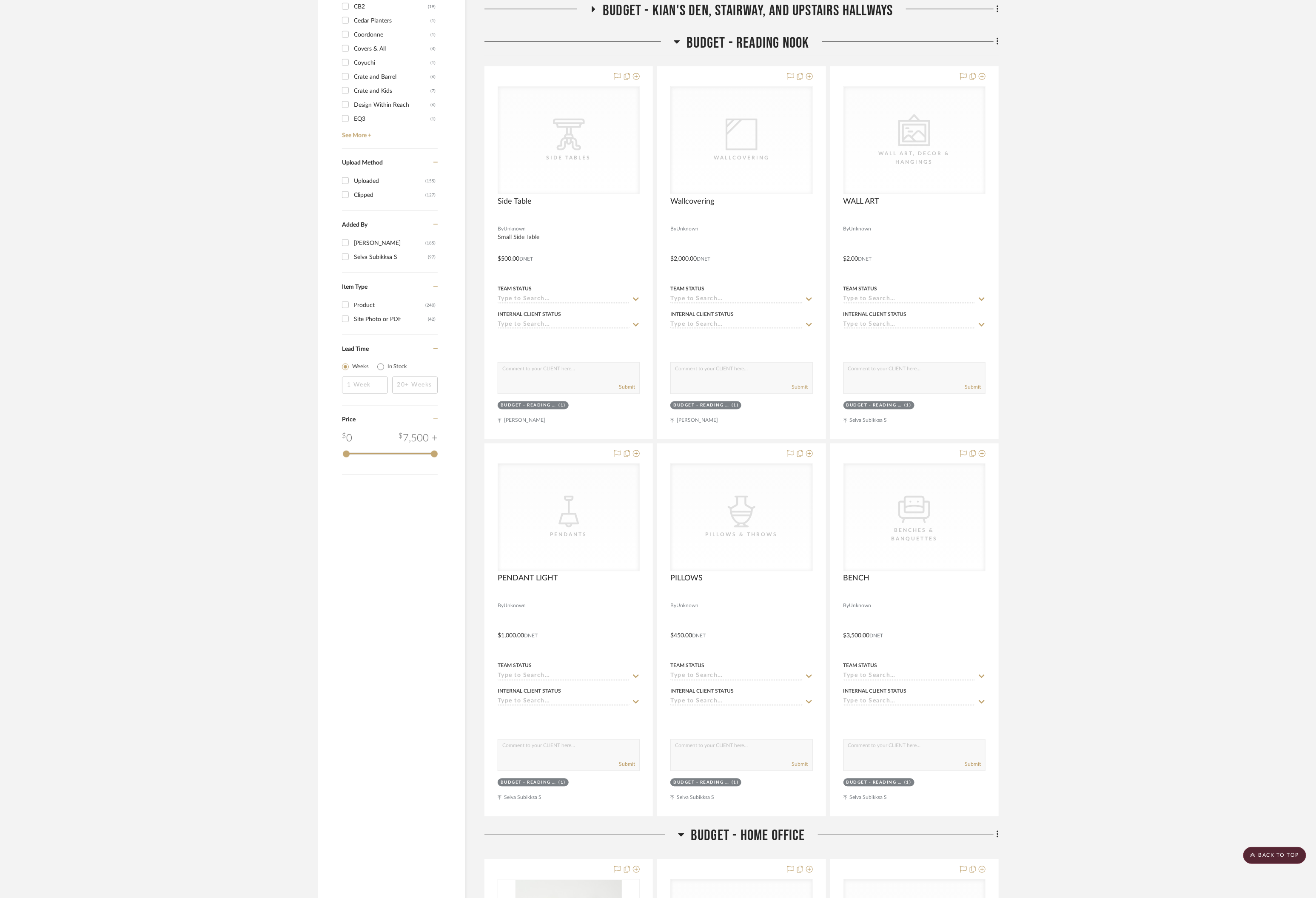
click at [675, 44] on icon at bounding box center [677, 42] width 6 height 10
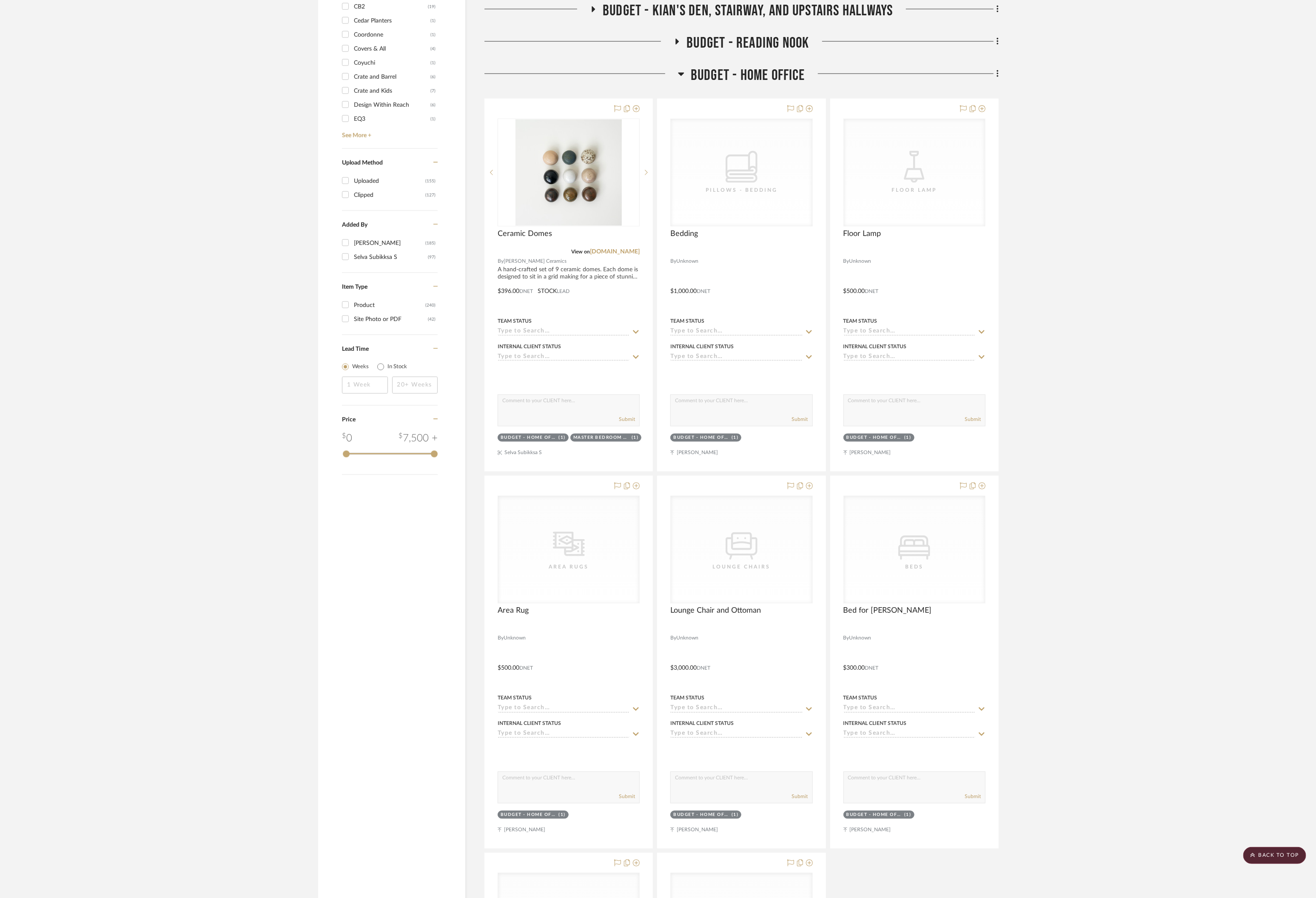
click at [685, 72] on h3 "BUDGET - HOME OFFICE" at bounding box center [742, 75] width 127 height 18
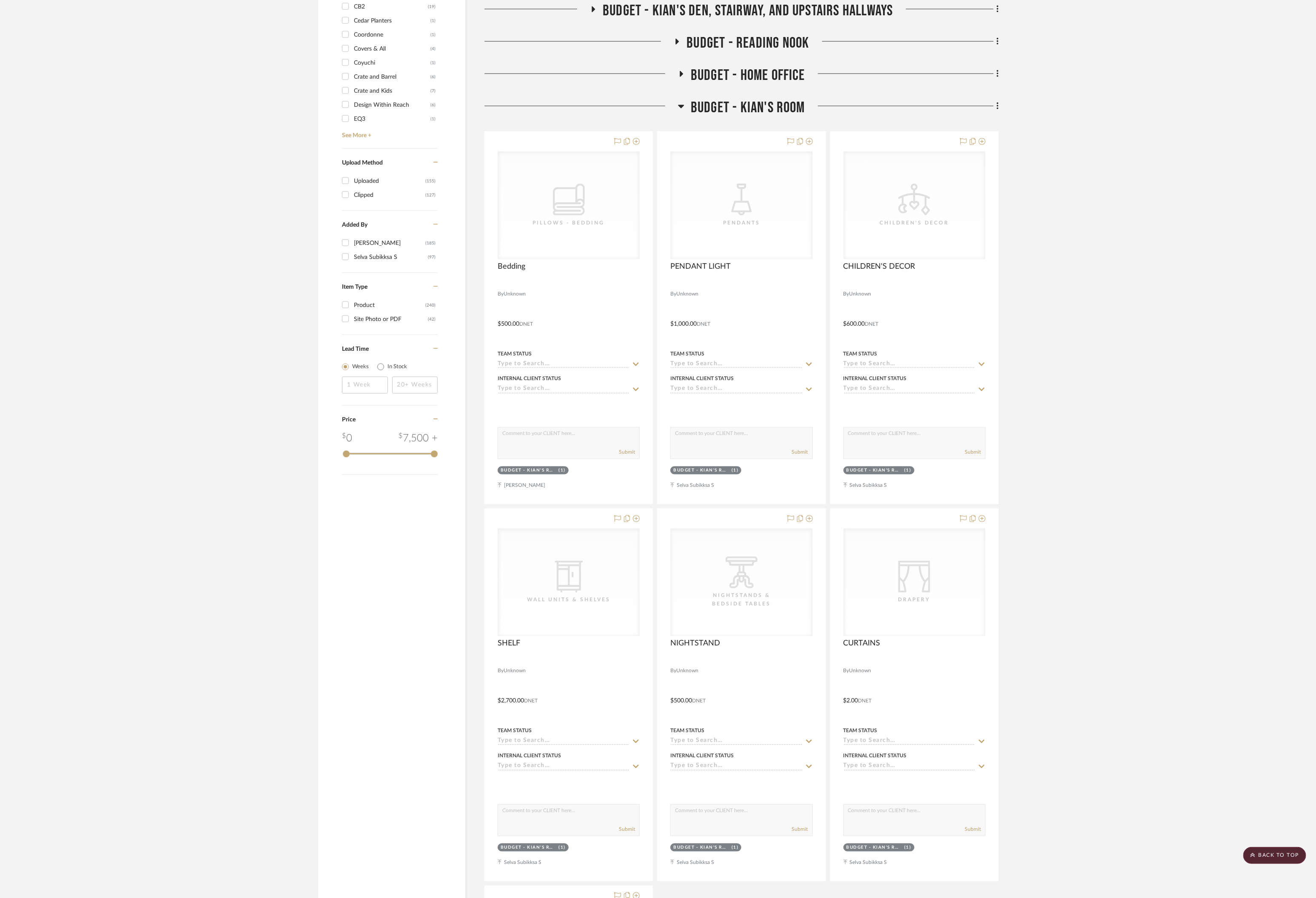
drag, startPoint x: 680, startPoint y: 105, endPoint x: 682, endPoint y: 112, distance: 7.3
click at [680, 106] on icon at bounding box center [682, 107] width 6 height 4
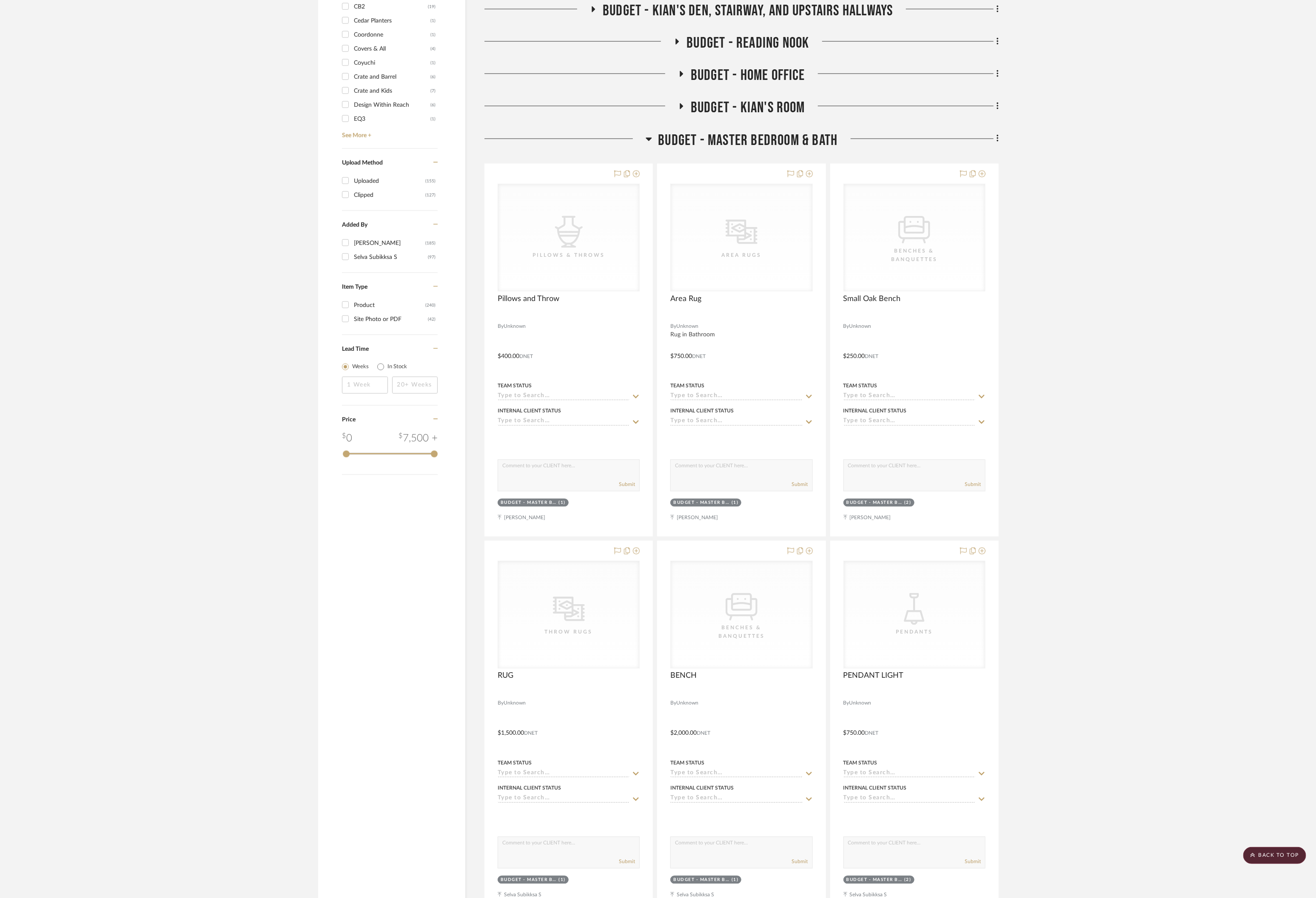
drag, startPoint x: 646, startPoint y: 137, endPoint x: 650, endPoint y: 141, distance: 5.7
click at [646, 137] on icon at bounding box center [649, 139] width 6 height 10
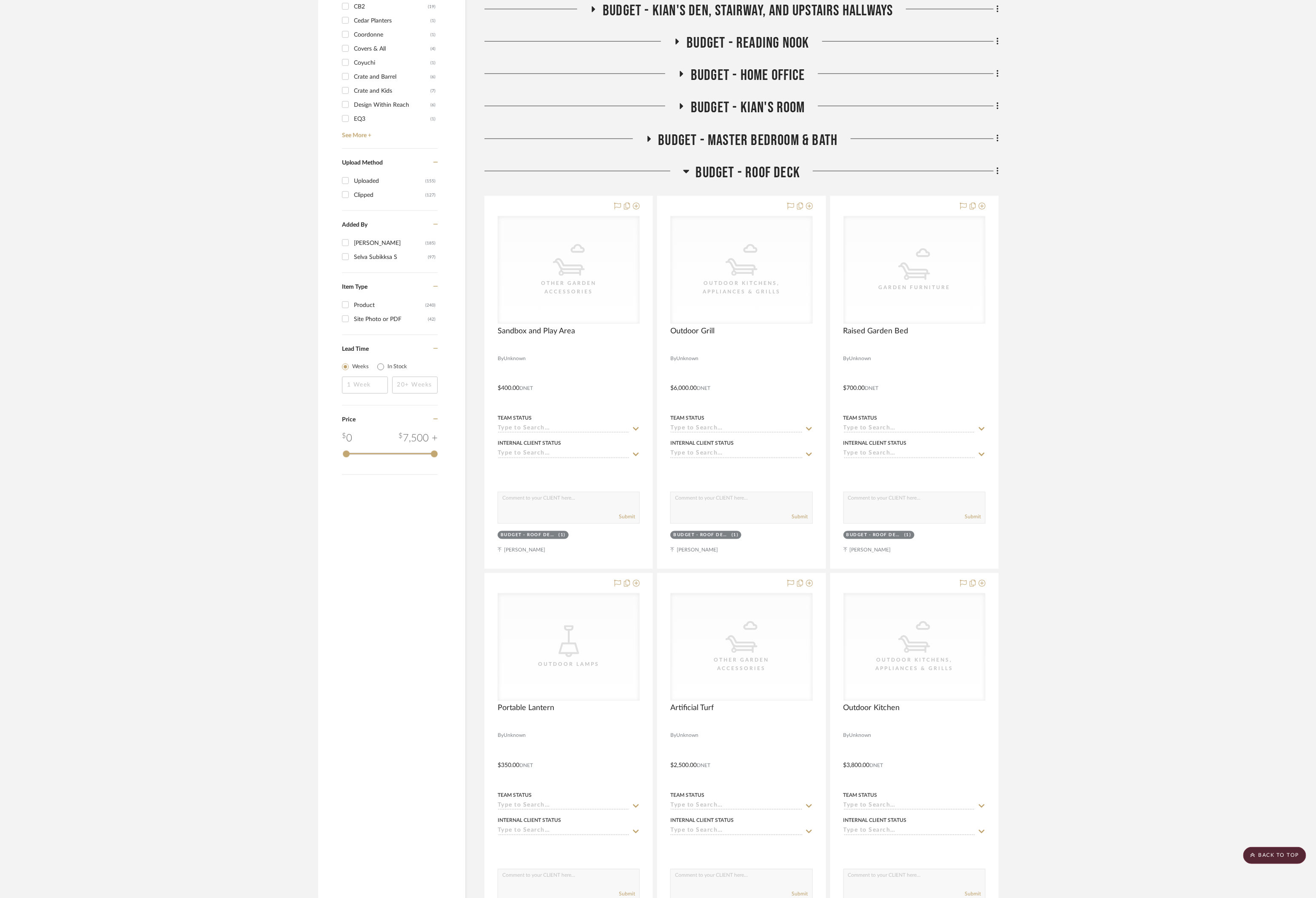
click at [683, 170] on icon at bounding box center [686, 171] width 6 height 10
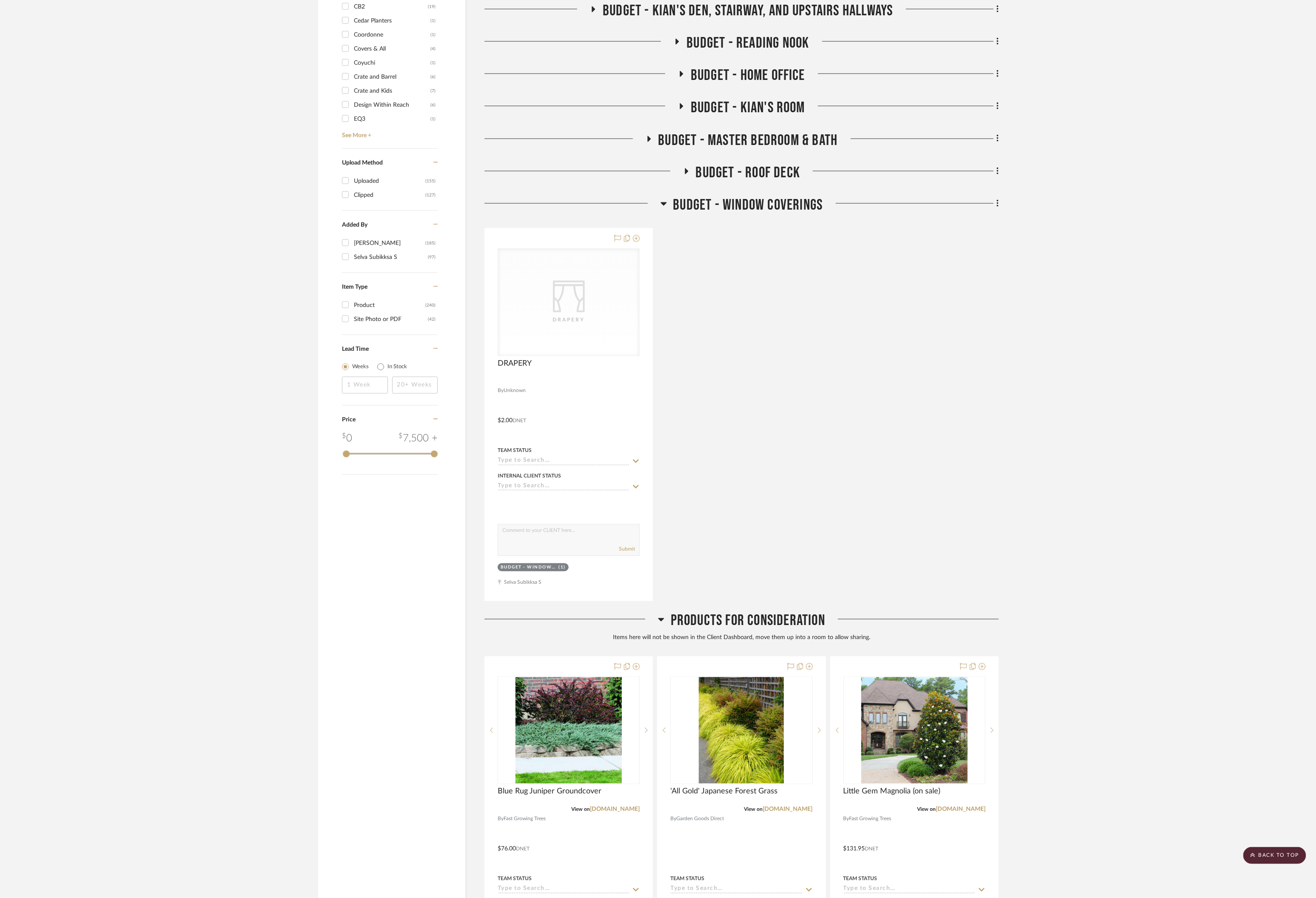
click at [665, 205] on icon at bounding box center [664, 204] width 6 height 10
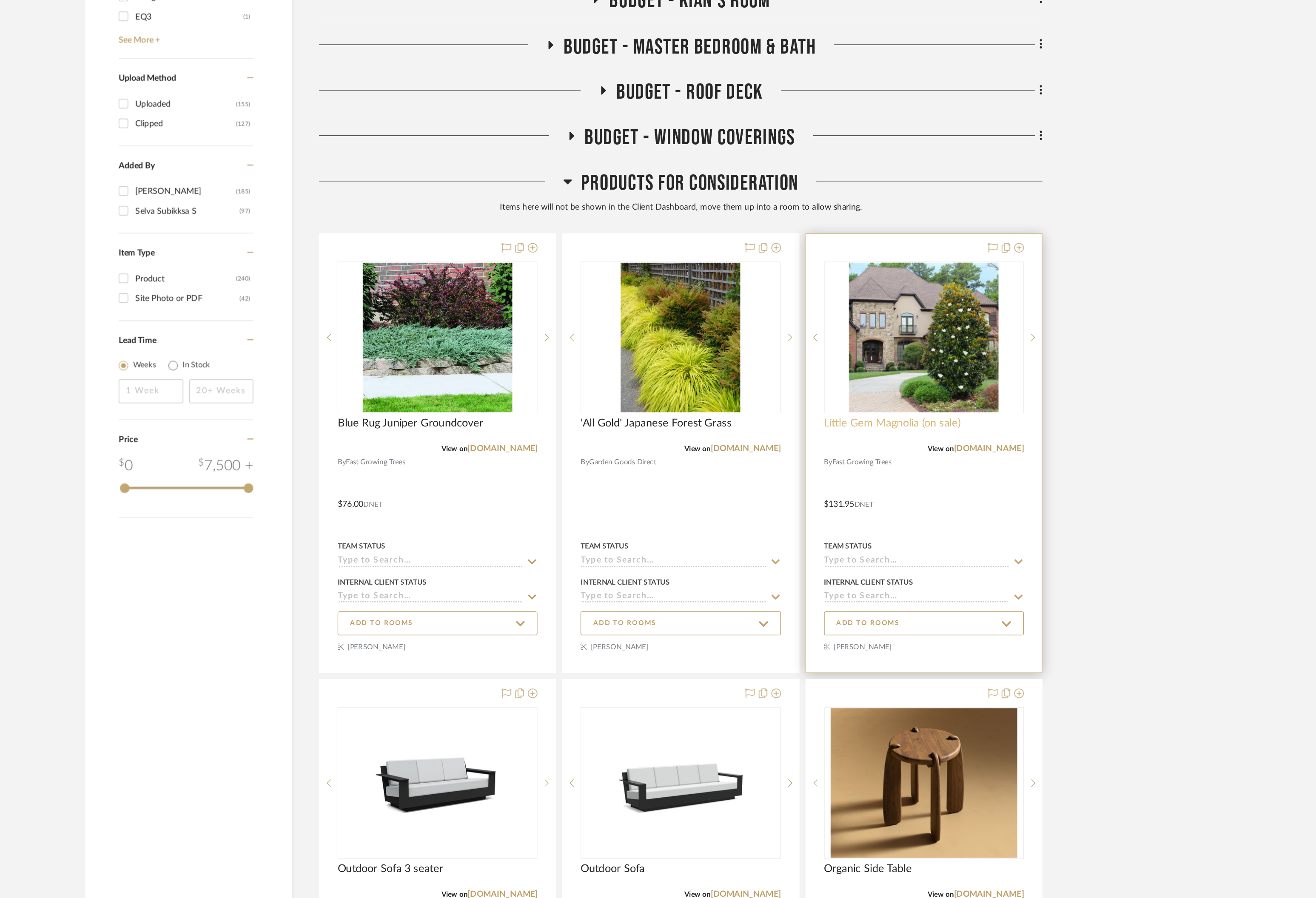
click at [918, 406] on span "Little Gem Magnolia (on sale)" at bounding box center [893, 408] width 98 height 9
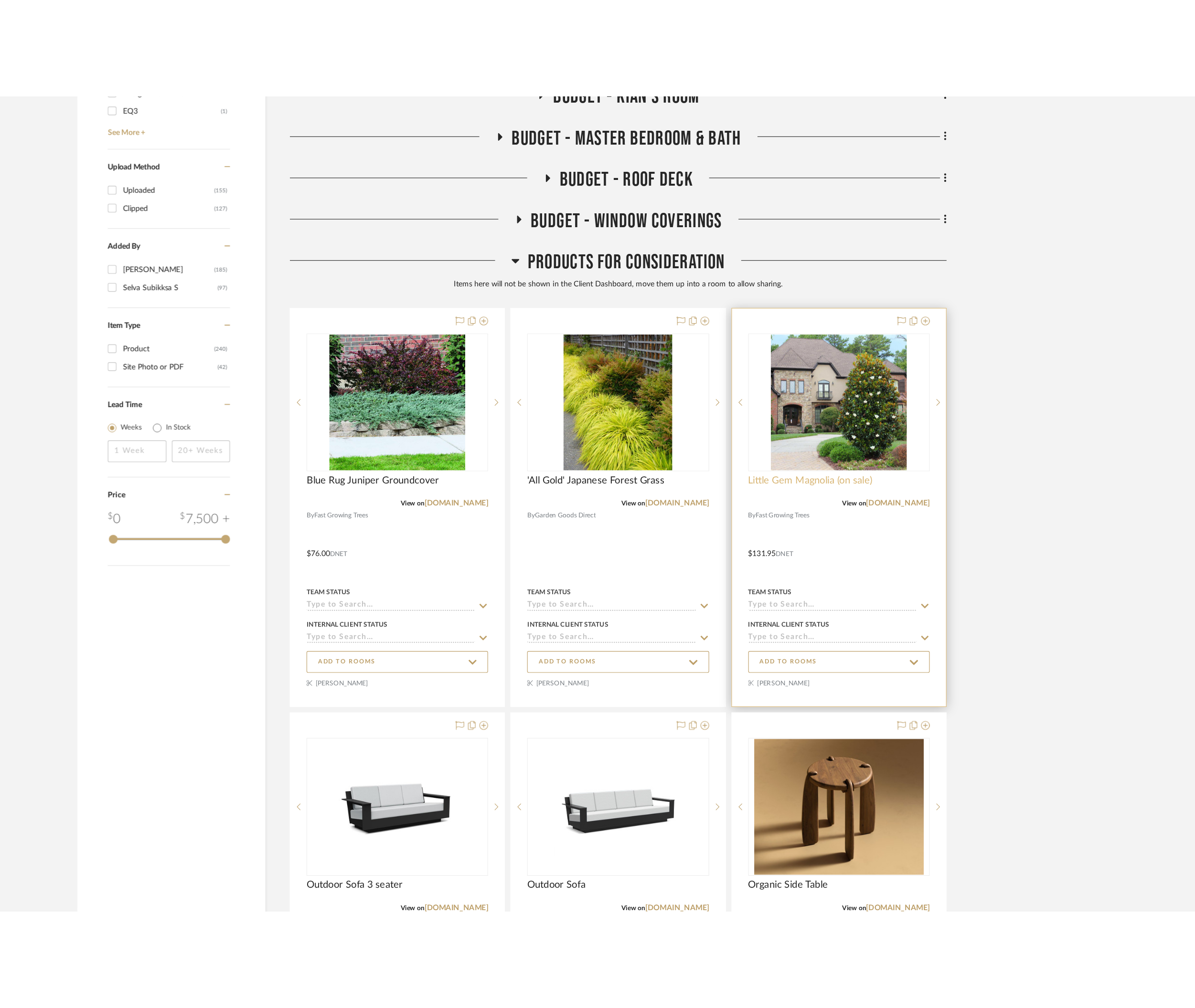
scroll to position [0, 0]
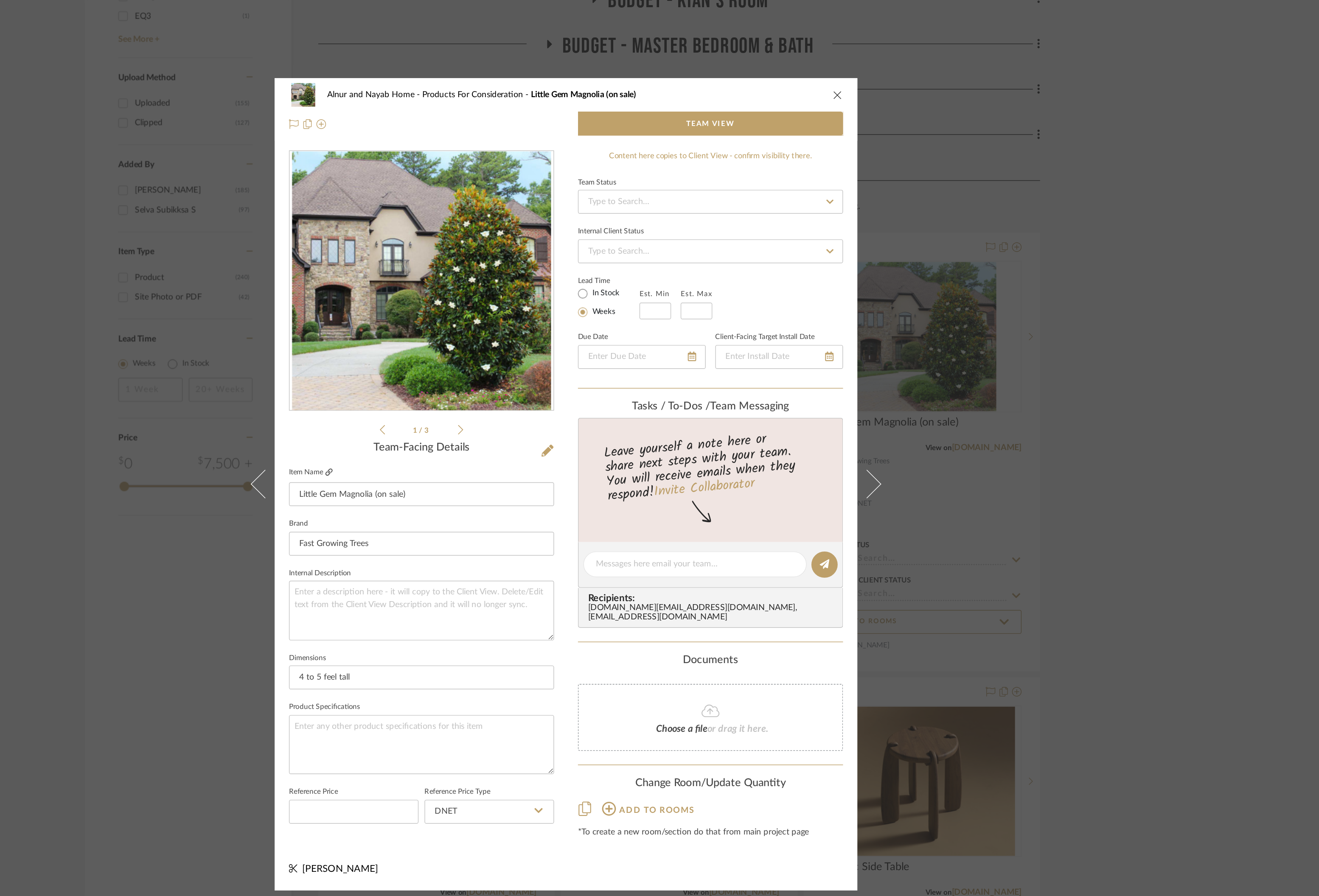
click at [488, 441] on icon at bounding box center [491, 442] width 5 height 5
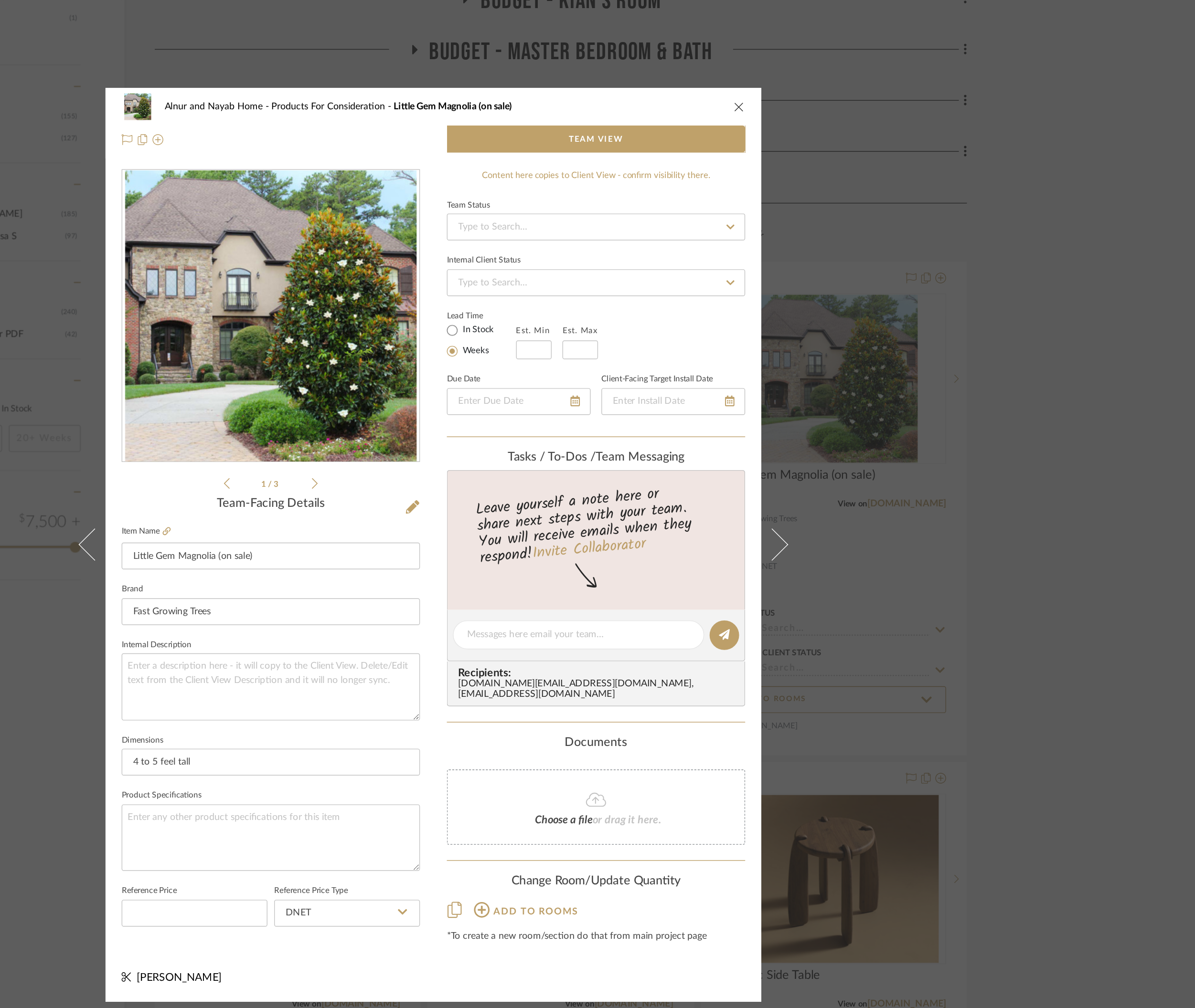
click at [1039, 185] on div "Alnur and Nayab Home Products For Consideration Little Gem Magnolia (on sale) T…" at bounding box center [598, 504] width 1195 height 1008
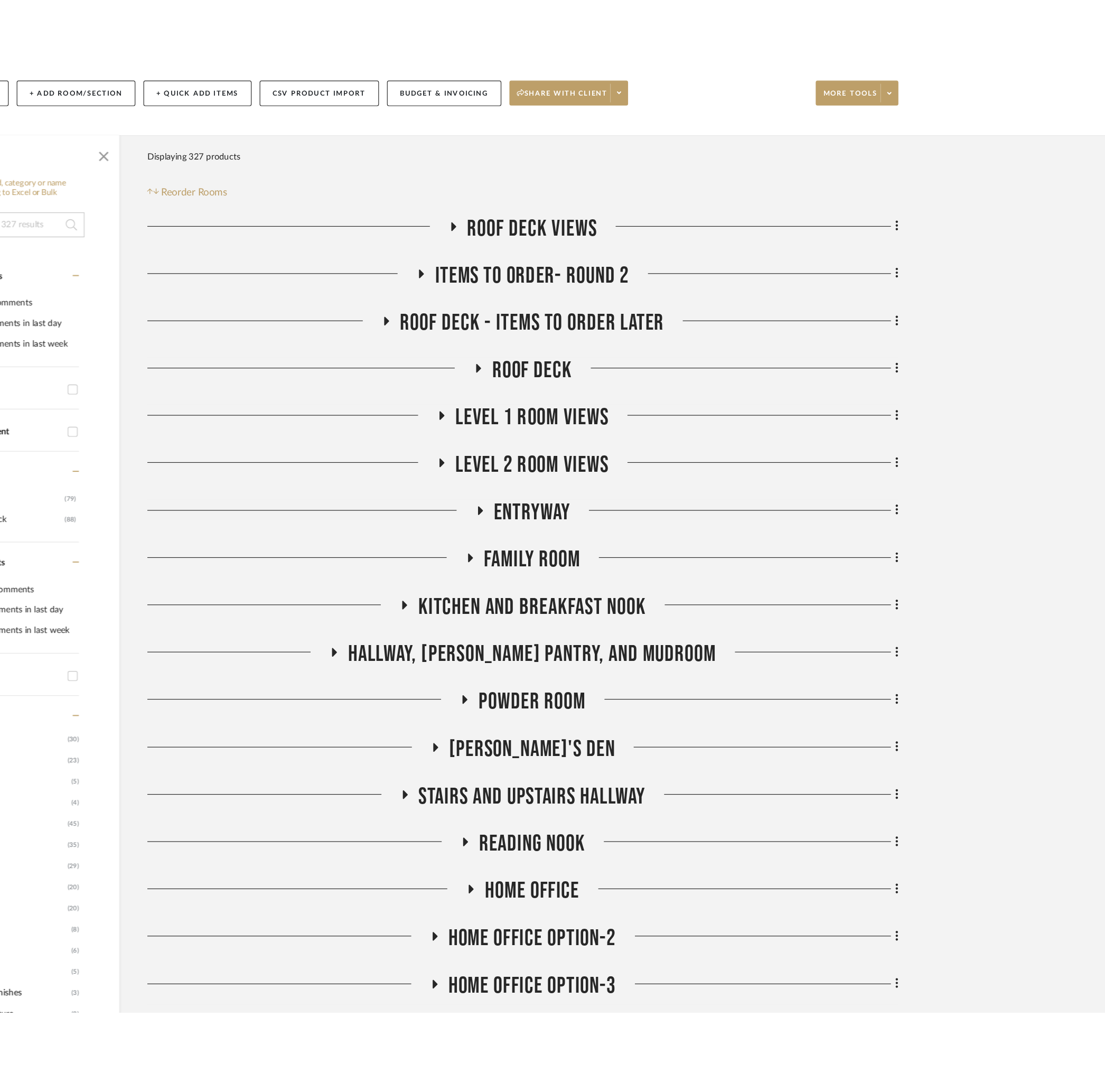
scroll to position [1172, 0]
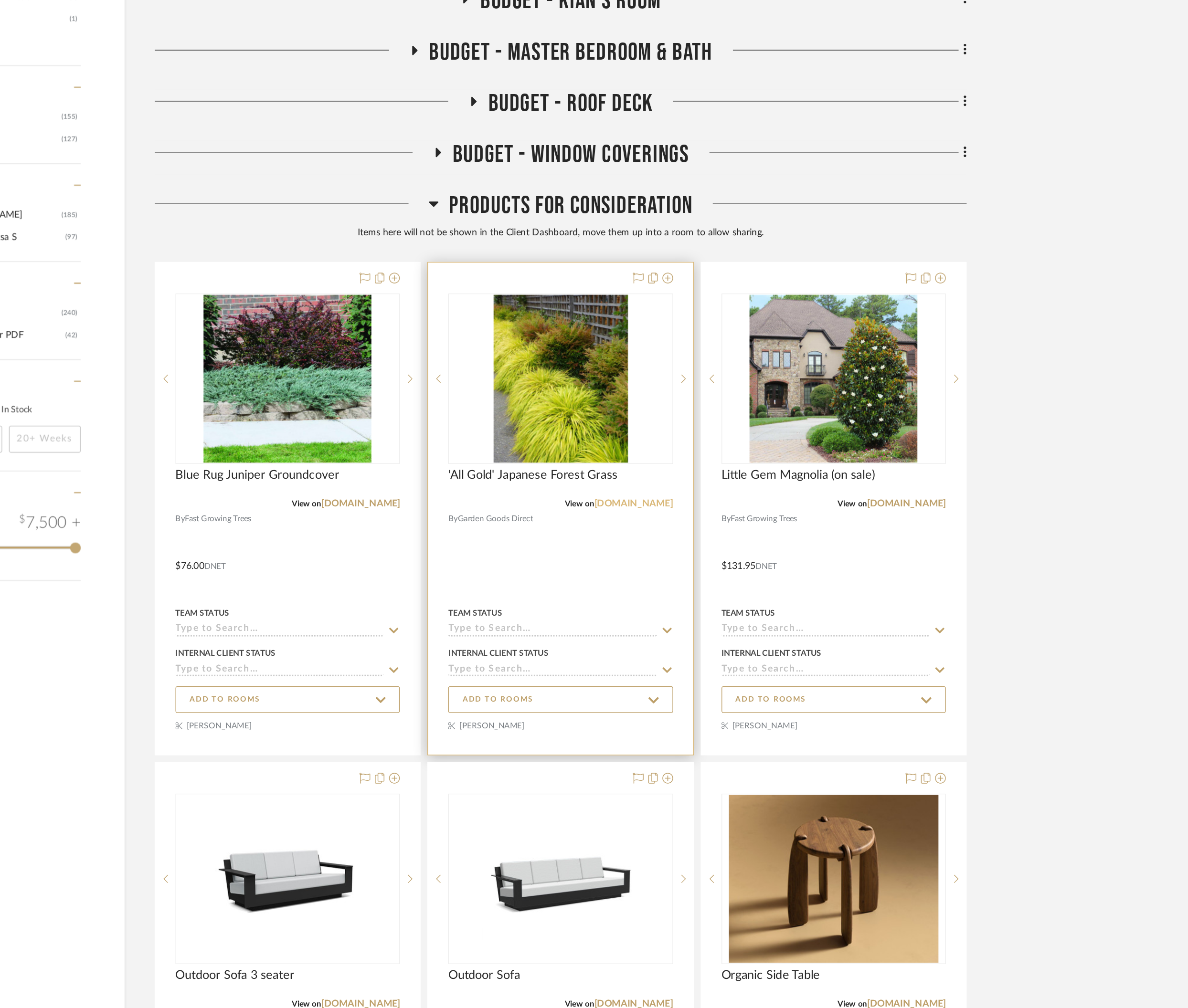
click at [731, 476] on link "[DOMAIN_NAME]" at bounding box center [740, 479] width 56 height 7
